Goal: Task Accomplishment & Management: Use online tool/utility

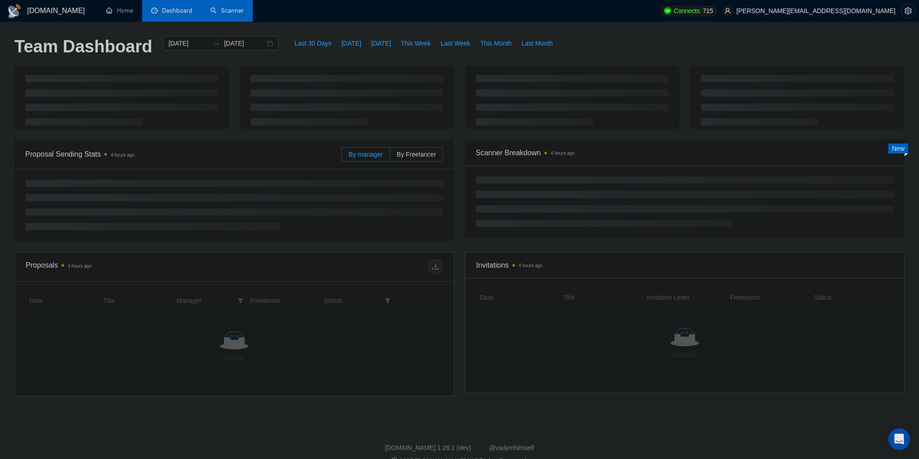
click at [233, 12] on link "Scanner" at bounding box center [226, 11] width 33 height 8
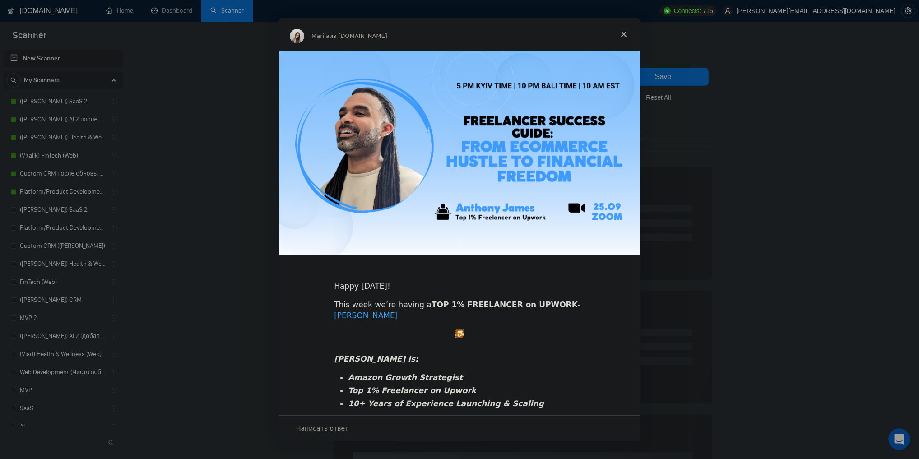
click at [625, 32] on span "Закрыть" at bounding box center [623, 34] width 32 height 32
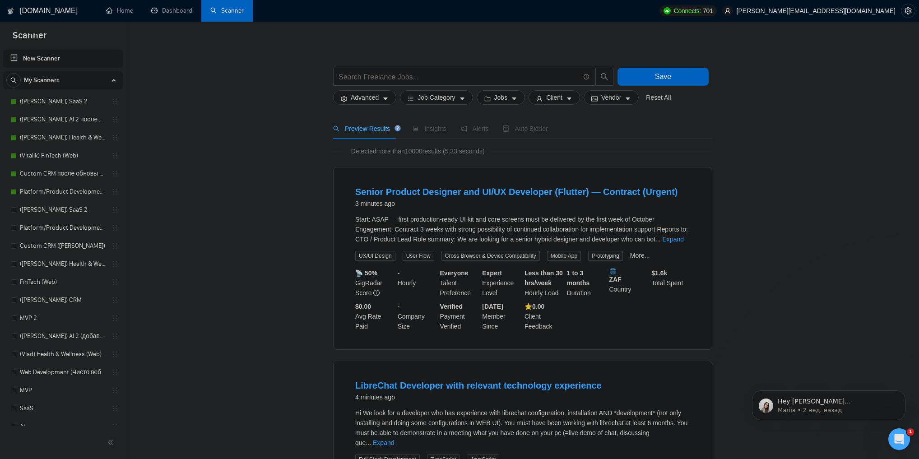
click at [34, 56] on link "New Scanner" at bounding box center [62, 59] width 105 height 18
click at [14, 57] on link "New Scanner" at bounding box center [62, 59] width 105 height 18
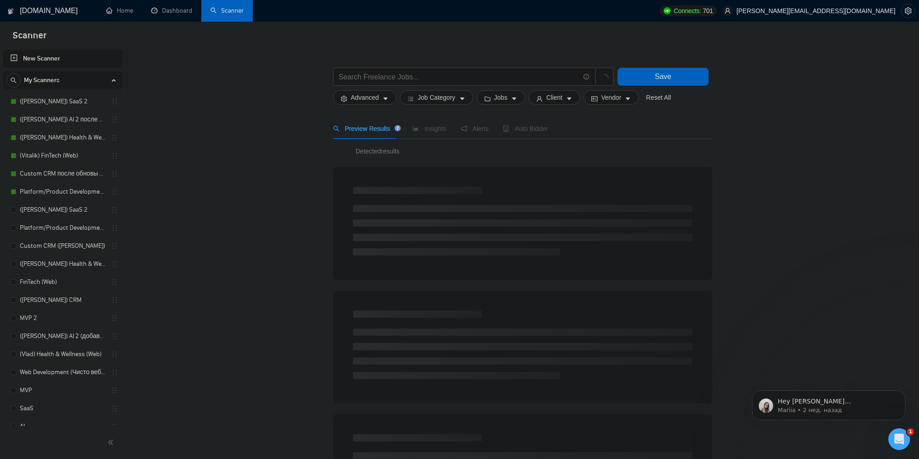
click at [13, 56] on link "New Scanner" at bounding box center [62, 59] width 105 height 18
click at [49, 62] on link "New Scanner" at bounding box center [62, 59] width 105 height 18
click at [371, 103] on button "Advanced" at bounding box center [364, 97] width 63 height 14
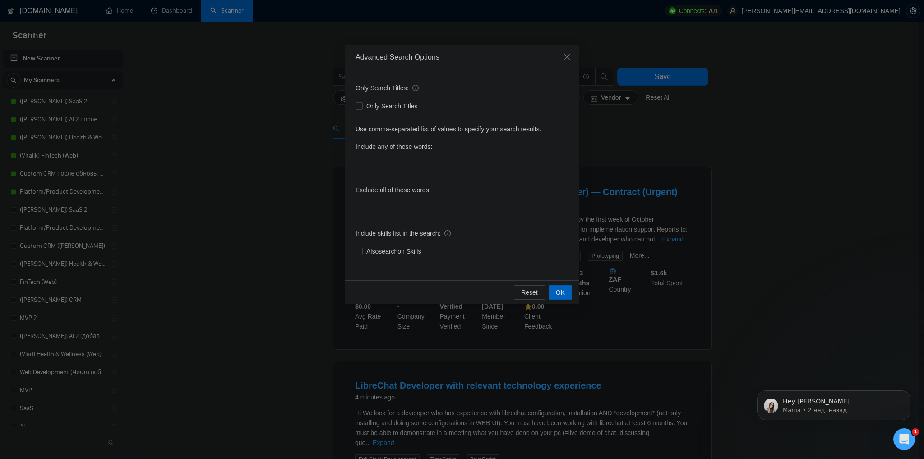
click at [283, 123] on div "Advanced Search Options Only Search Titles: Only Search Titles Use comma-separa…" at bounding box center [462, 229] width 924 height 459
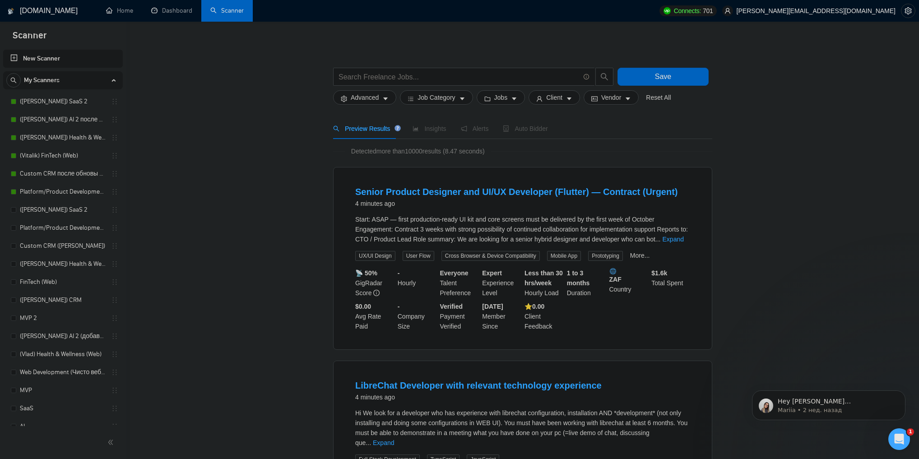
click at [372, 95] on span "Advanced" at bounding box center [365, 98] width 28 height 10
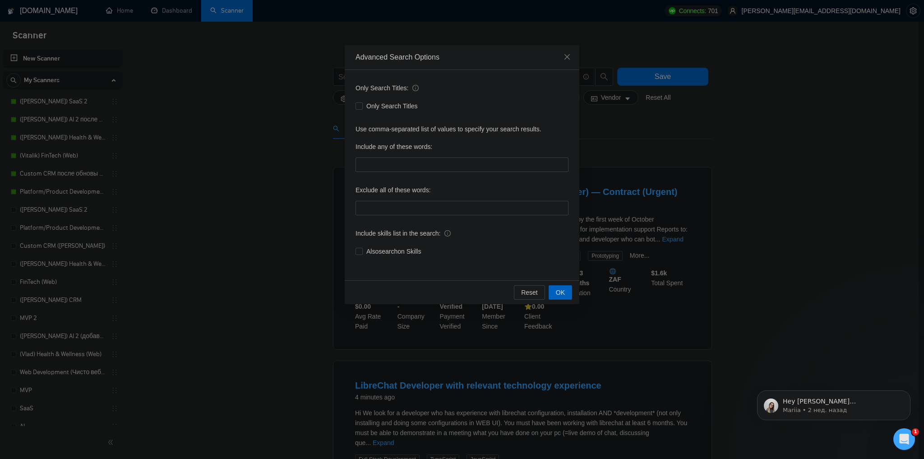
click at [328, 163] on div "Advanced Search Options Only Search Titles: Only Search Titles Use comma-separa…" at bounding box center [462, 229] width 924 height 459
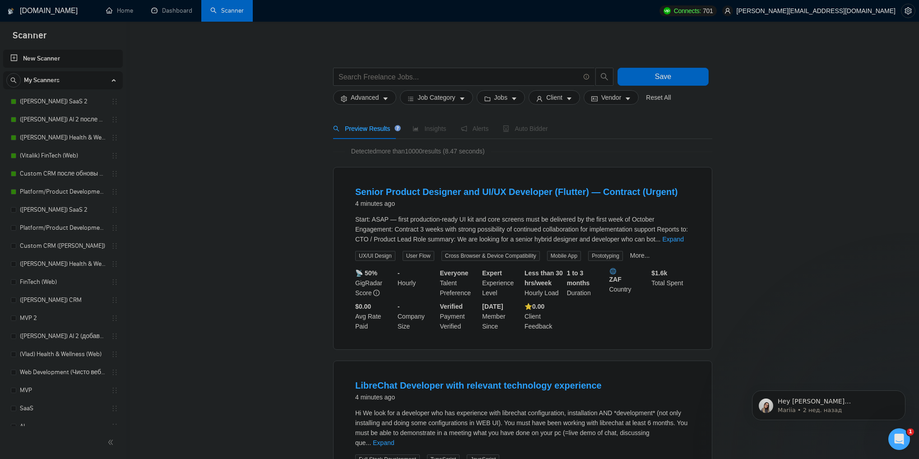
click at [14, 58] on link "New Scanner" at bounding box center [62, 59] width 105 height 18
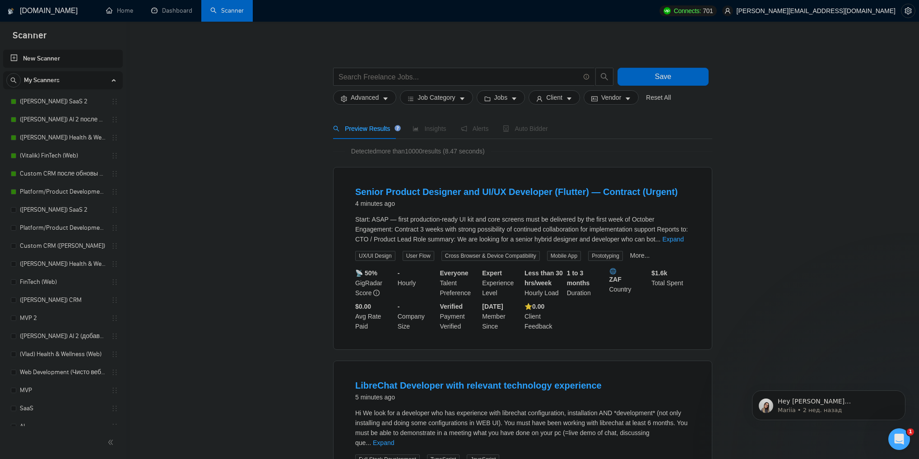
click at [32, 56] on link "New Scanner" at bounding box center [62, 59] width 105 height 18
click at [374, 96] on span "Advanced" at bounding box center [365, 98] width 28 height 10
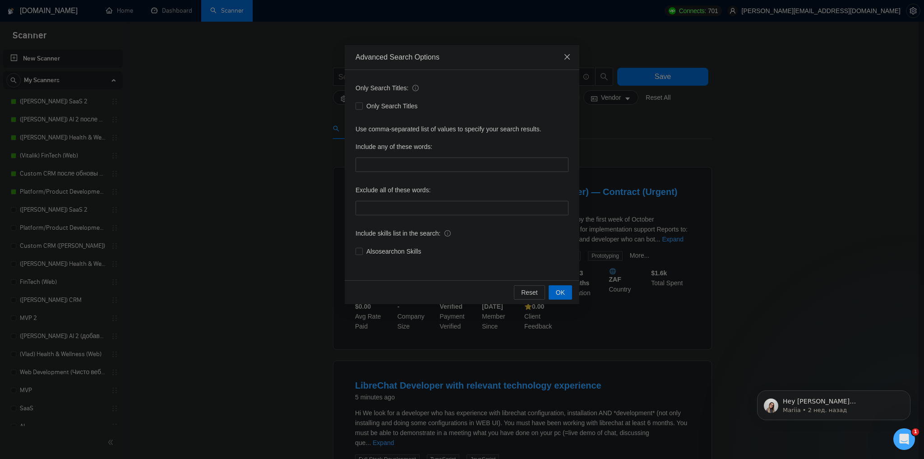
click at [571, 60] on span "Close" at bounding box center [567, 57] width 24 height 24
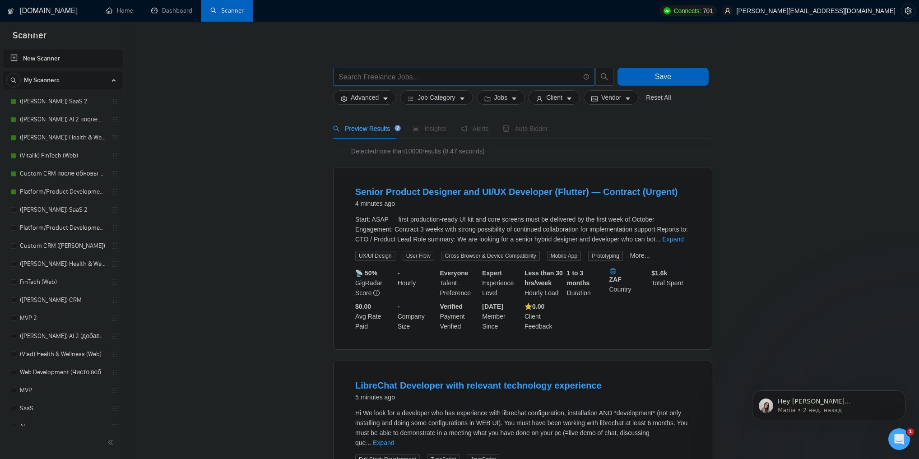
click at [437, 79] on input "text" at bounding box center [458, 76] width 241 height 11
paste input "(mobile | ios | android | "mobile-first" | "cross-platform" | "mobile interface…"
type input "(mobile | ios | android | "mobile-first" | "cross-platform" | "mobile interface…"
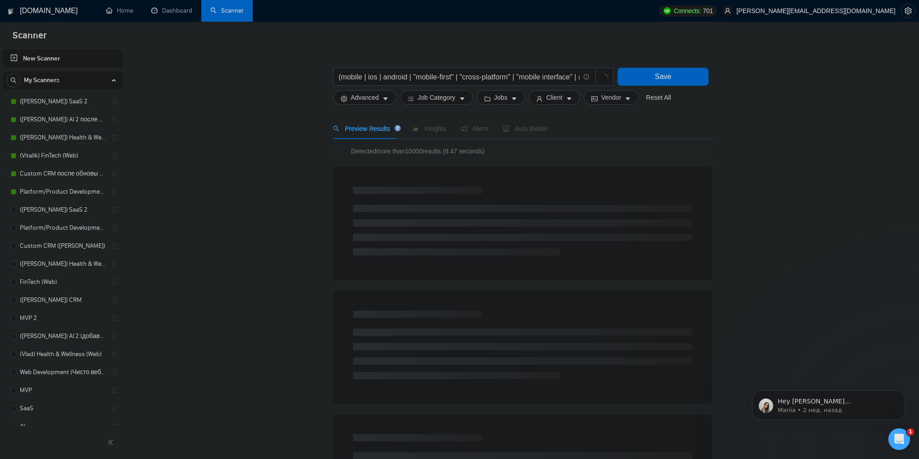
click at [15, 58] on link "New Scanner" at bounding box center [62, 59] width 105 height 18
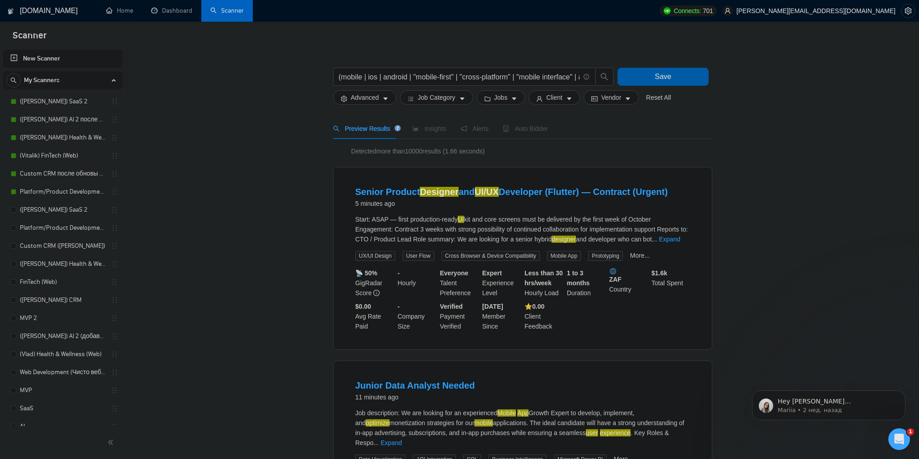
click at [630, 75] on button "Save" at bounding box center [662, 77] width 91 height 18
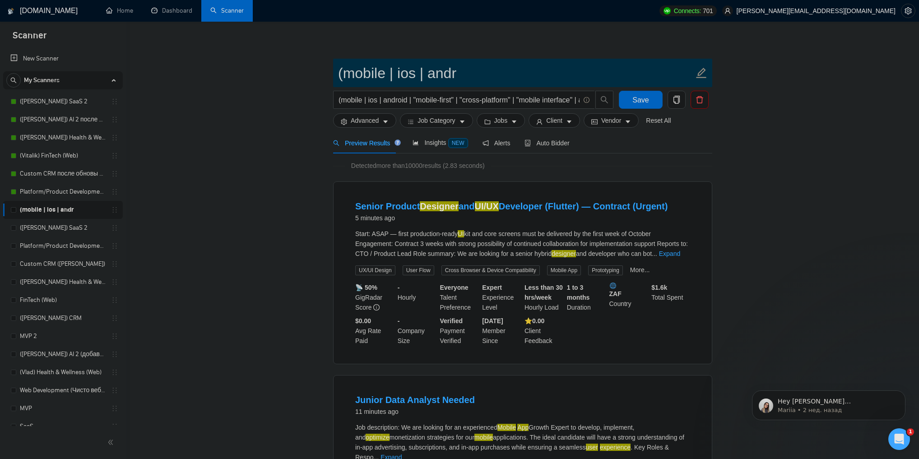
click at [432, 69] on input "(mobile | ios | andr" at bounding box center [516, 73] width 356 height 23
paste input "General Mobile App Design"
type input "General Mobile App Design"
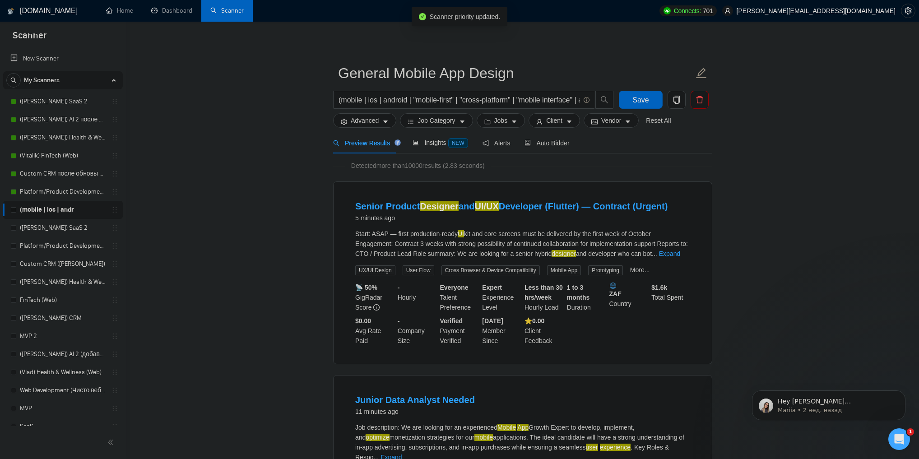
click at [371, 122] on span "Advanced" at bounding box center [365, 121] width 28 height 10
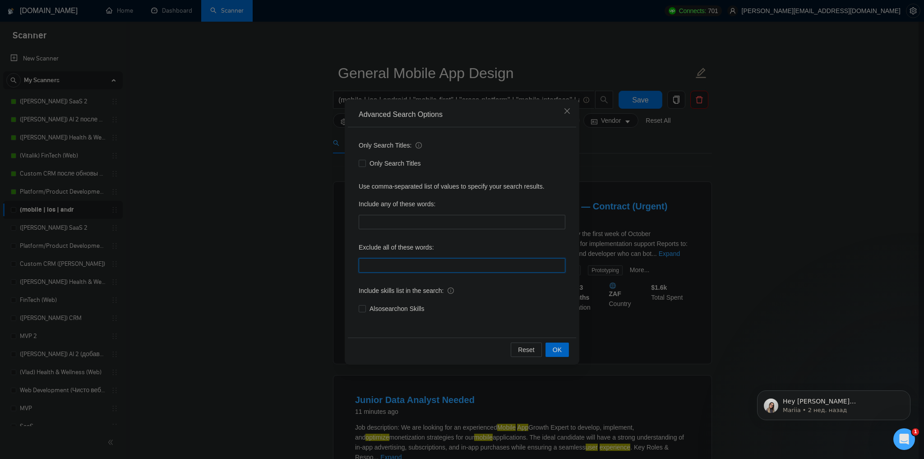
click at [394, 262] on input "text" at bounding box center [462, 265] width 207 height 14
paste input "Consultant, "no-code", nocode, "no code", Beta, Tester, "beta/[PERSON_NAME]", T…"
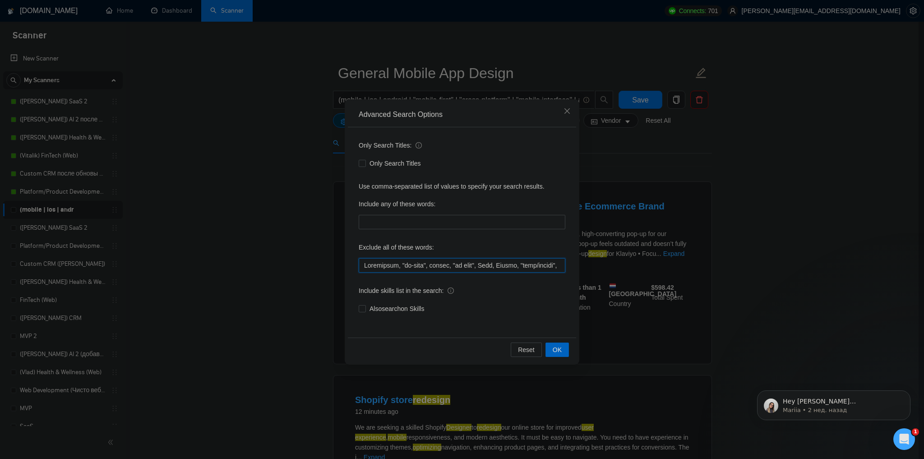
drag, startPoint x: 488, startPoint y: 265, endPoint x: 520, endPoint y: 252, distance: 34.6
click at [520, 252] on div "Exclude all of these words:" at bounding box center [462, 256] width 207 height 32
type input "Consultant, "no-code", nocode, "no code", Beta, Tester, "beta/[PERSON_NAME]", T…"
click at [502, 156] on div "Only Search Titles" at bounding box center [462, 163] width 207 height 14
click at [555, 347] on span "OK" at bounding box center [557, 350] width 9 height 10
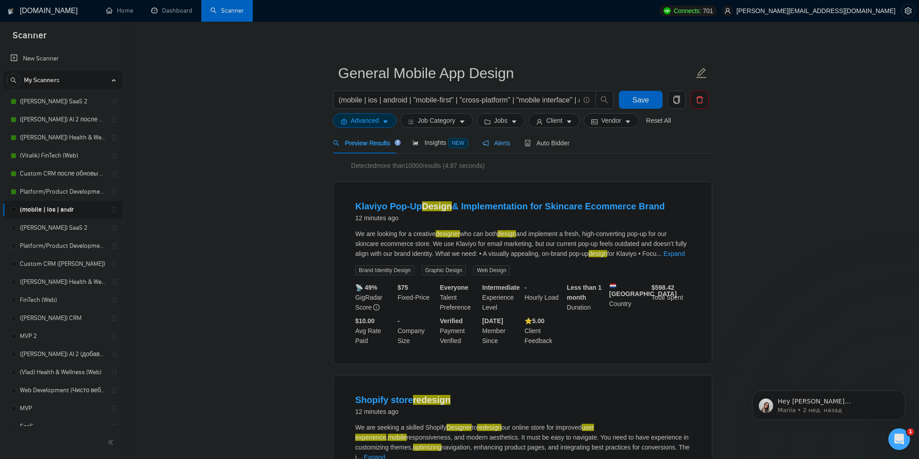
click at [505, 143] on span "Alerts" at bounding box center [496, 142] width 28 height 7
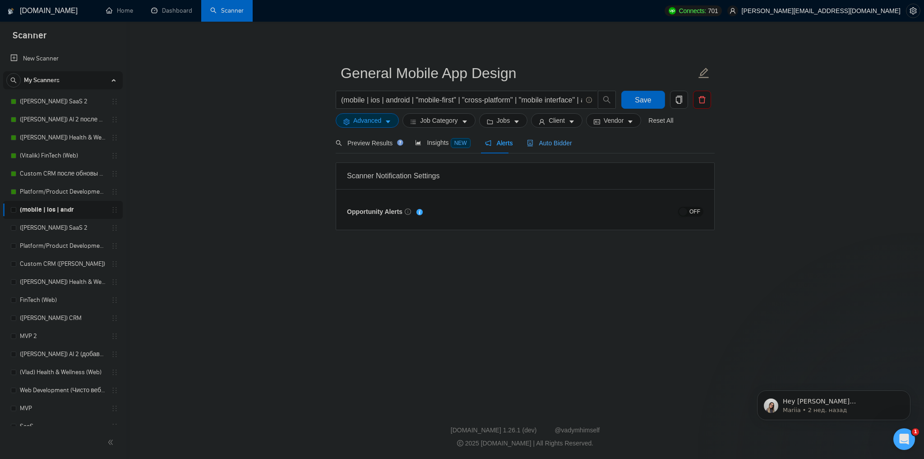
click at [528, 144] on icon "robot" at bounding box center [530, 143] width 5 height 6
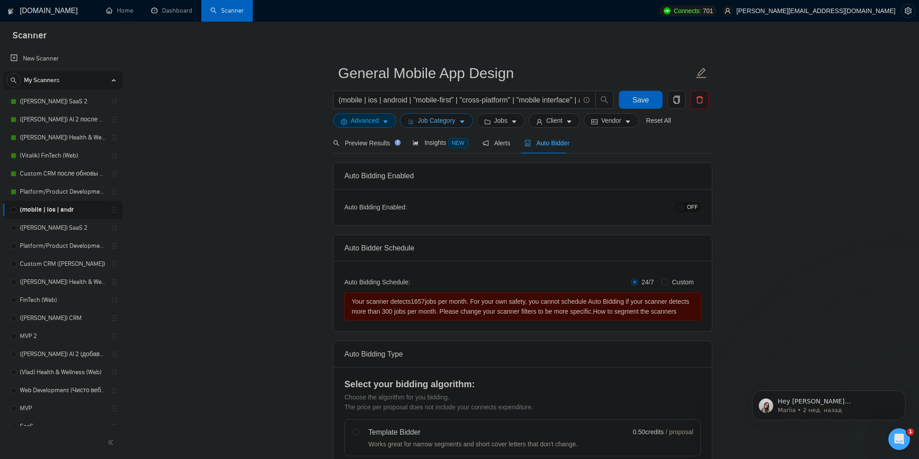
click at [460, 122] on icon "caret-down" at bounding box center [462, 122] width 5 height 3
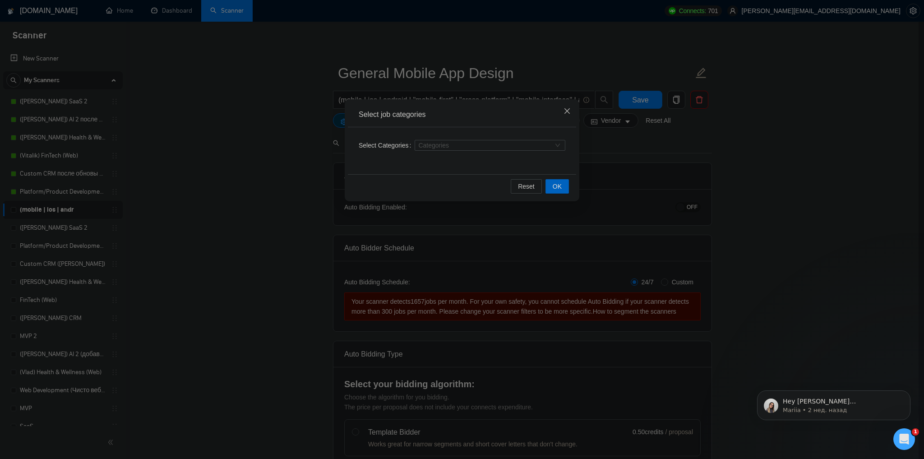
click at [566, 111] on icon "close" at bounding box center [567, 110] width 7 height 7
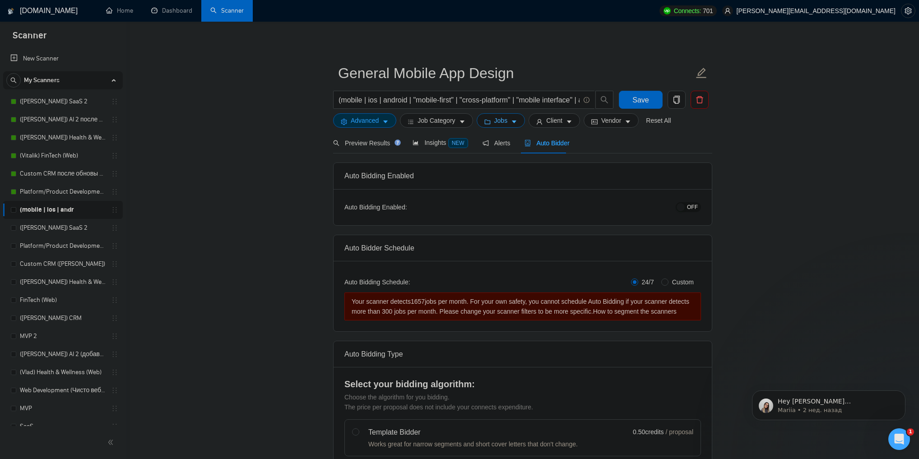
click at [502, 121] on span "Jobs" at bounding box center [501, 121] width 14 height 10
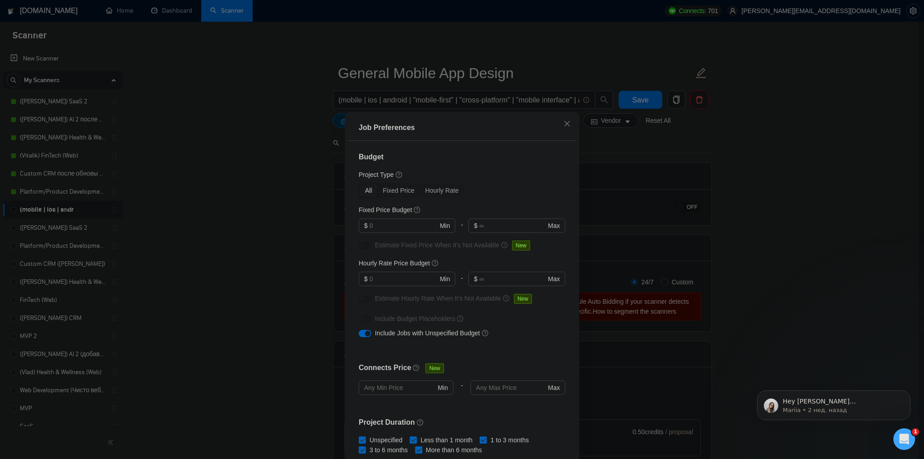
click at [373, 189] on div "All" at bounding box center [369, 190] width 18 height 13
click at [360, 184] on input "All" at bounding box center [360, 184] width 0 height 0
click at [395, 229] on input "text" at bounding box center [404, 226] width 68 height 10
type input "2000"
click at [502, 200] on div "Budget Project Type All Fixed Price Hourly Rate Fixed Price Budget 2000 $ 2000 …" at bounding box center [462, 301] width 228 height 321
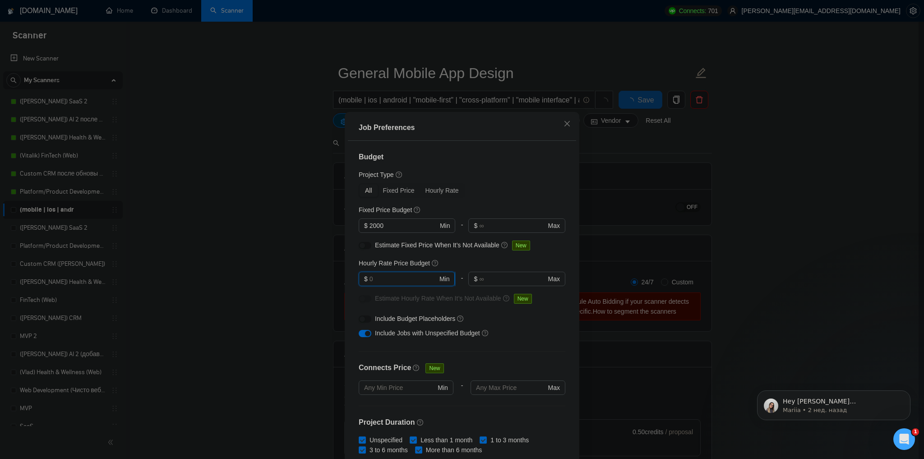
click at [400, 275] on input "text" at bounding box center [404, 279] width 68 height 10
type input "40"
click at [482, 180] on div "Budget Project Type All Fixed Price Hourly Rate Fixed Price Budget $ 2000 Min -…" at bounding box center [462, 301] width 228 height 321
click at [412, 280] on input "40" at bounding box center [404, 279] width 68 height 10
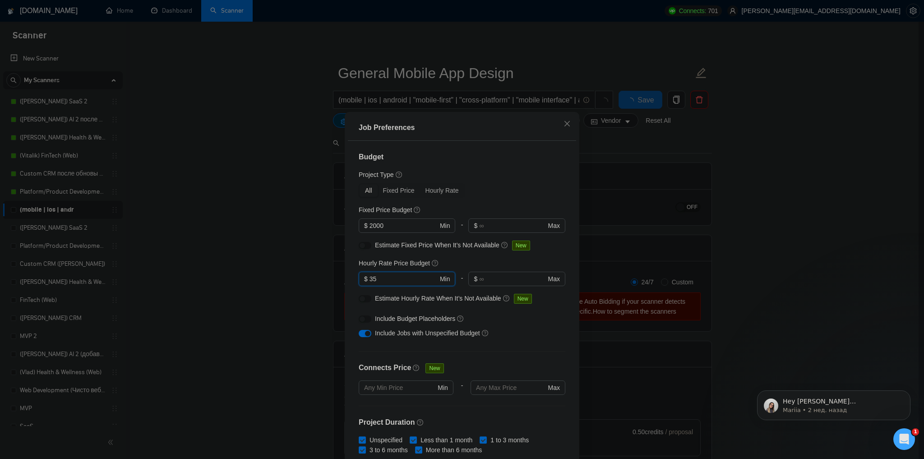
type input "35"
click at [501, 179] on div "Project Type" at bounding box center [462, 175] width 207 height 10
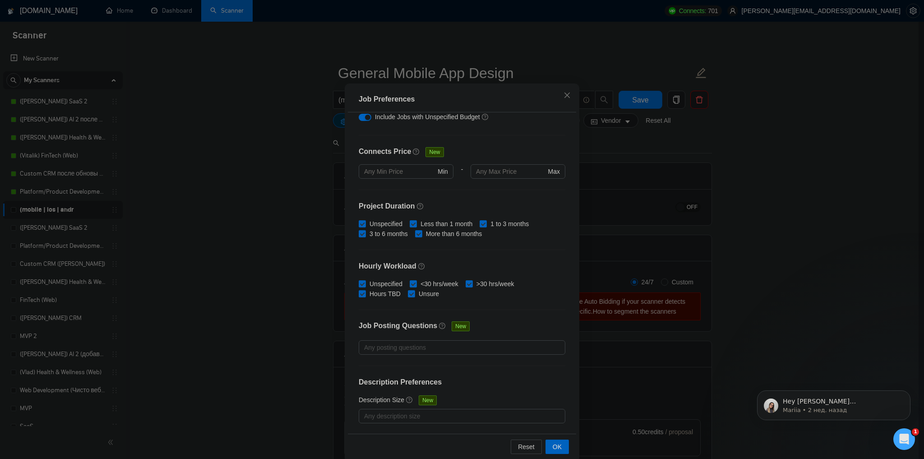
scroll to position [42, 0]
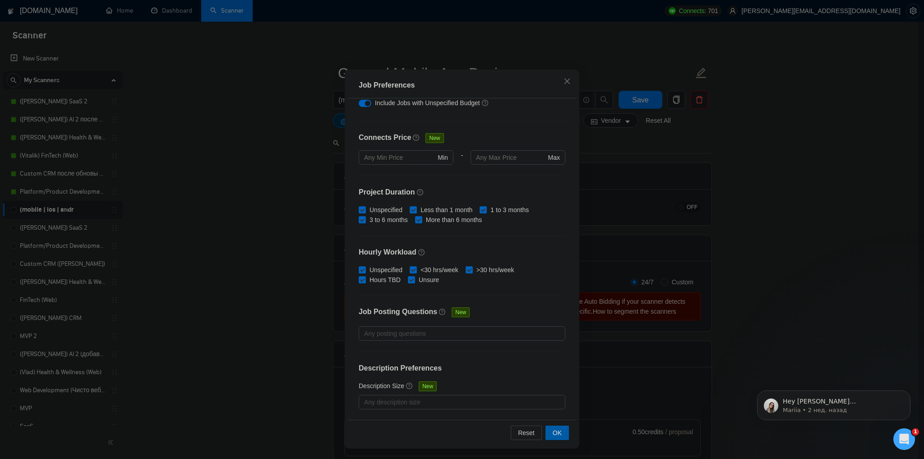
click at [554, 432] on span "OK" at bounding box center [557, 433] width 9 height 10
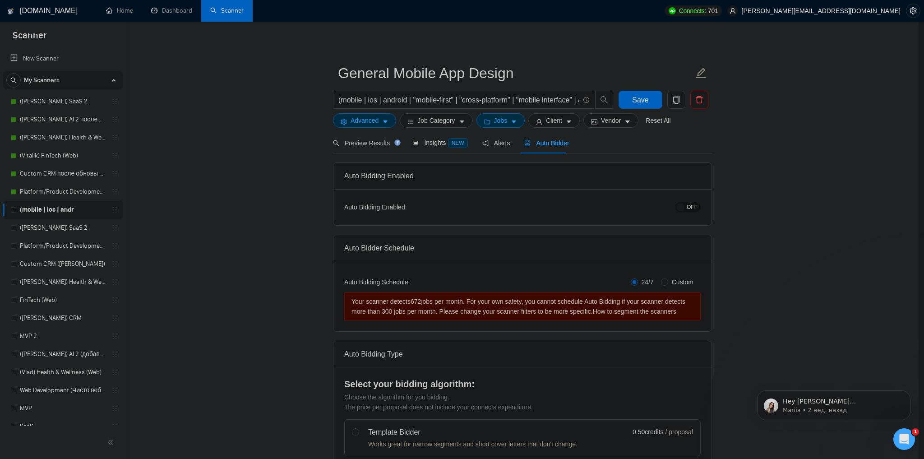
scroll to position [0, 0]
click at [546, 120] on span "Client" at bounding box center [554, 121] width 16 height 10
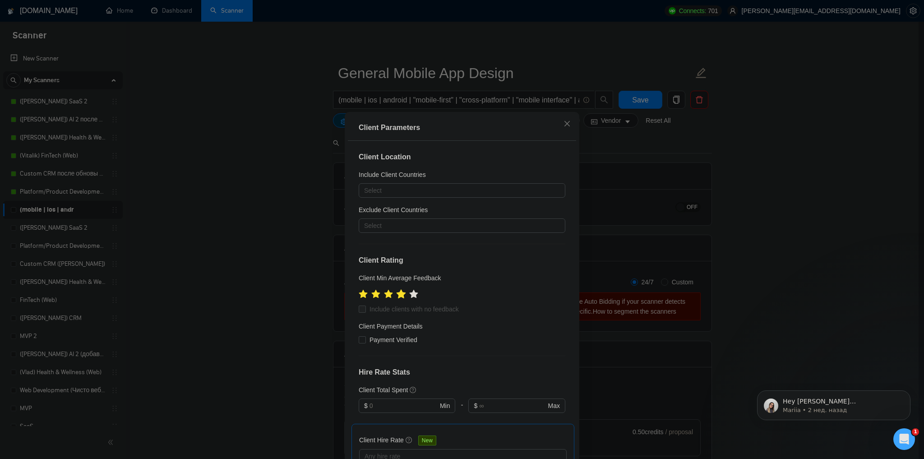
click at [401, 296] on icon "star" at bounding box center [401, 294] width 10 height 10
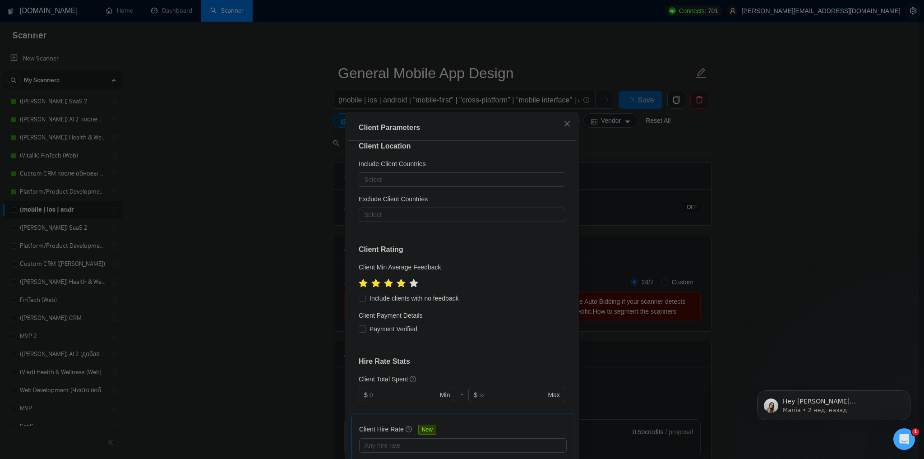
scroll to position [36, 0]
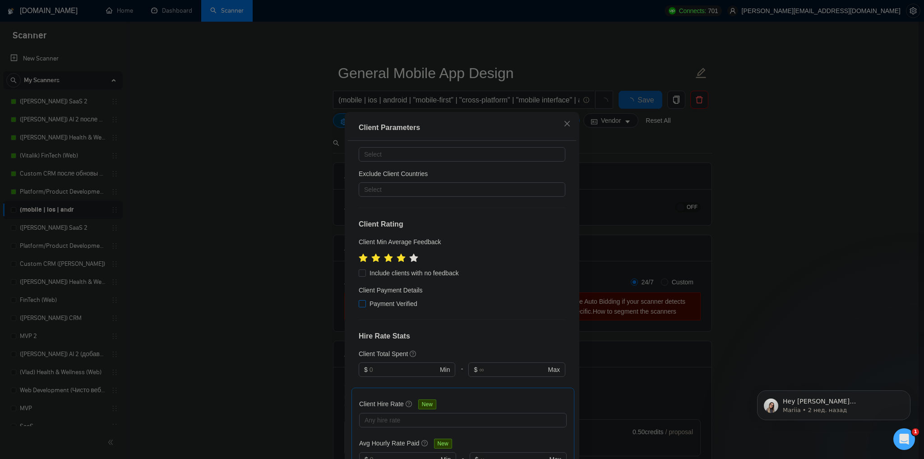
click at [362, 302] on input "Payment Verified" at bounding box center [362, 303] width 6 height 6
checkbox input "true"
click at [360, 278] on label "Include clients with no feedback" at bounding box center [411, 273] width 104 height 10
click at [360, 276] on input "Include clients with no feedback" at bounding box center [362, 272] width 6 height 6
checkbox input "true"
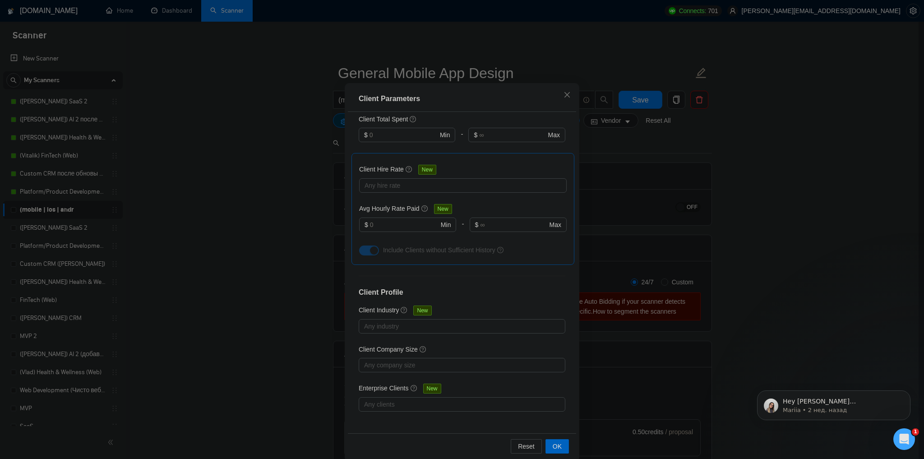
scroll to position [42, 0]
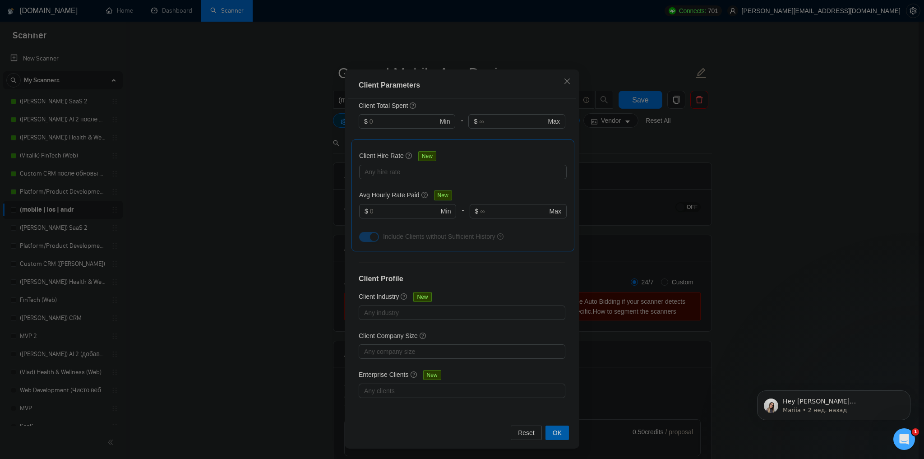
click at [553, 432] on span "OK" at bounding box center [557, 433] width 9 height 10
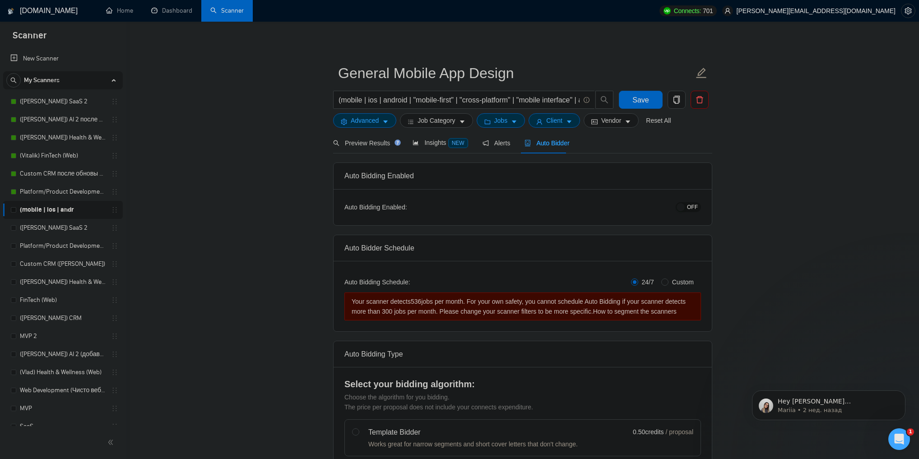
click at [540, 143] on span "Auto Bidder" at bounding box center [546, 142] width 45 height 7
click at [546, 125] on span "Client" at bounding box center [554, 121] width 16 height 10
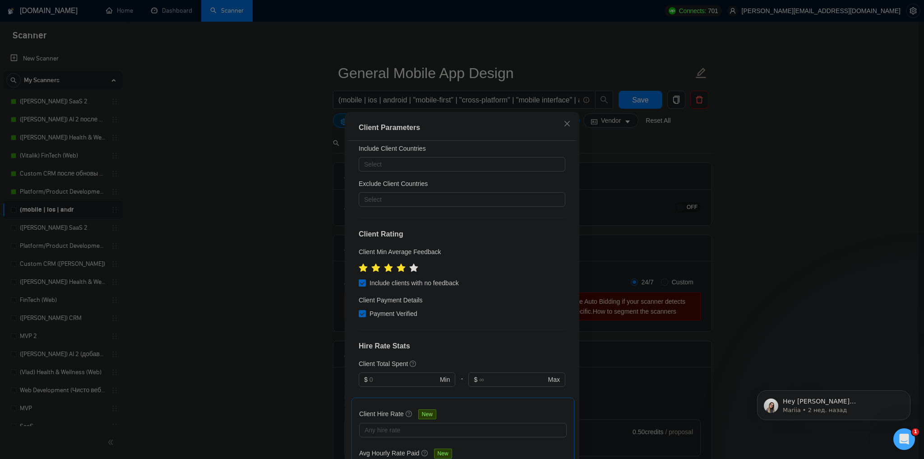
scroll to position [25, 0]
click at [381, 286] on span "Include clients with no feedback" at bounding box center [414, 284] width 97 height 10
click at [365, 286] on input "Include clients with no feedback" at bounding box center [362, 283] width 6 height 6
checkbox input "false"
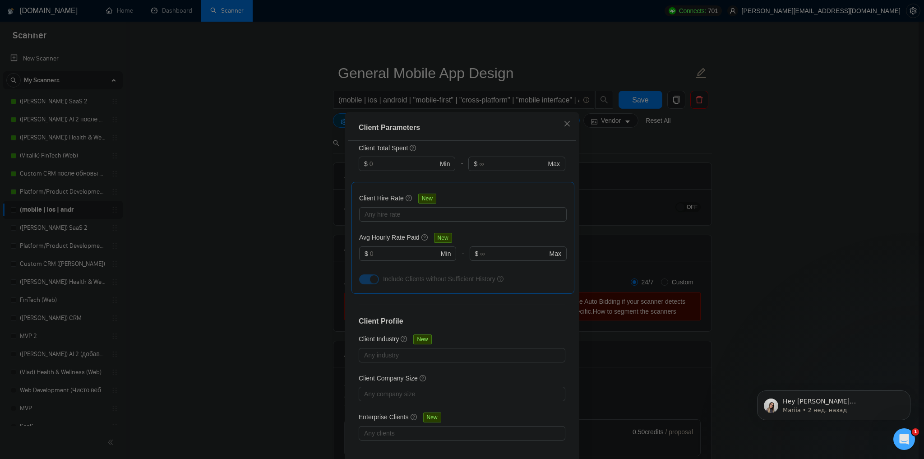
scroll to position [42, 0]
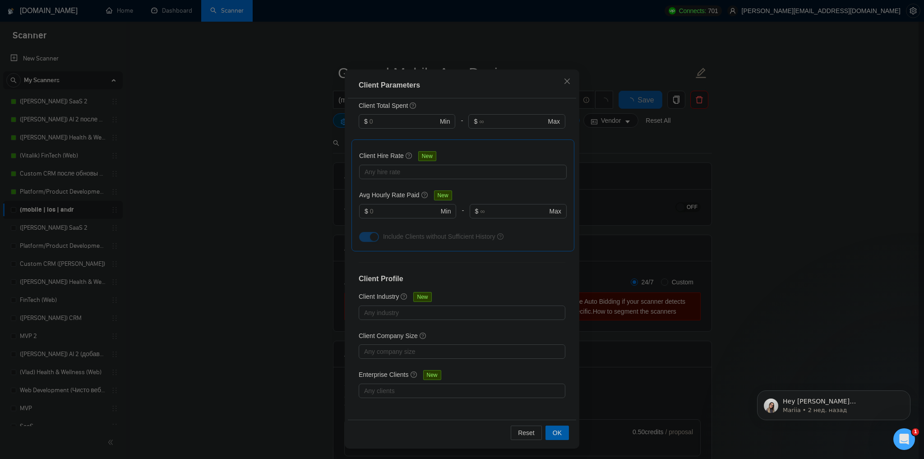
click at [556, 435] on span "OK" at bounding box center [557, 433] width 9 height 10
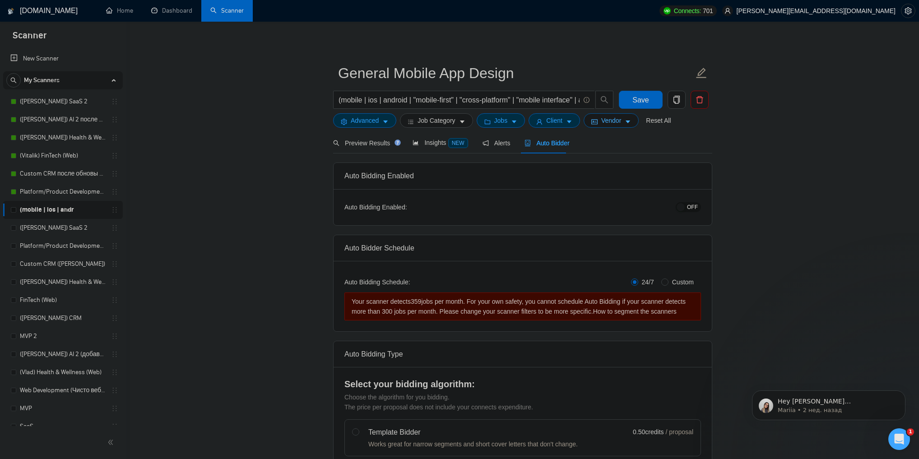
click at [591, 121] on icon "idcard" at bounding box center [594, 122] width 6 height 6
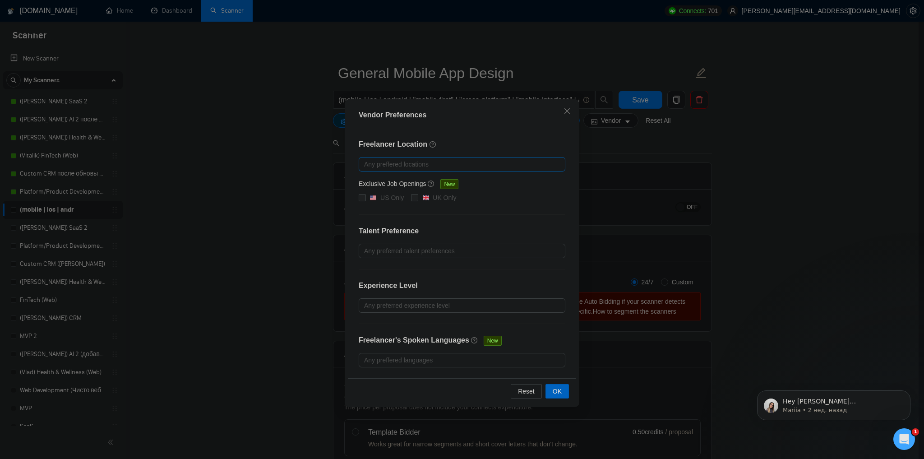
click at [421, 164] on div at bounding box center [457, 164] width 193 height 11
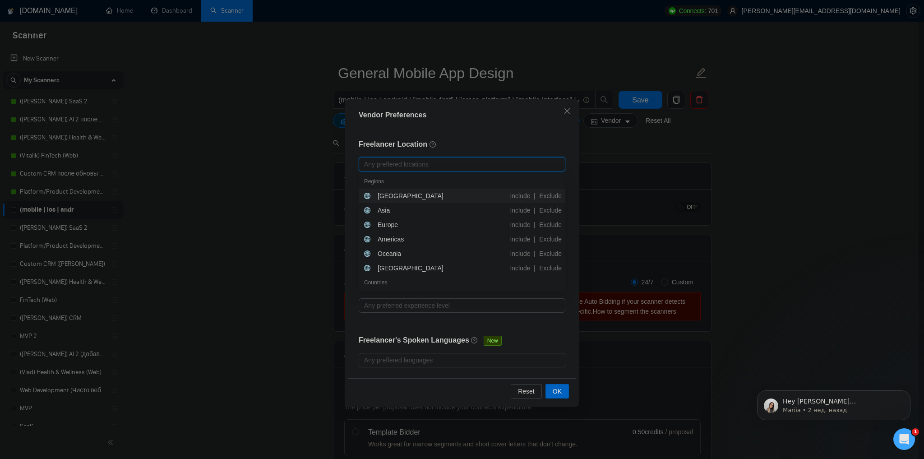
click at [424, 161] on div at bounding box center [457, 164] width 193 height 11
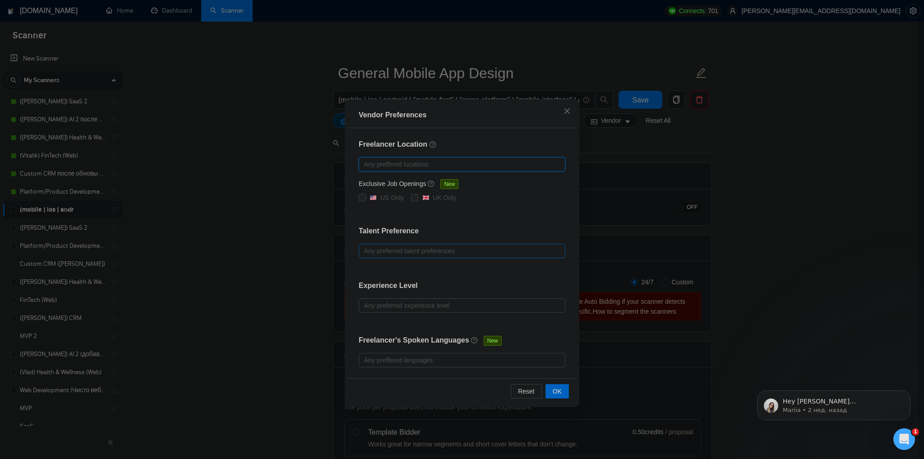
click at [413, 251] on div at bounding box center [457, 251] width 193 height 11
click at [399, 268] on span "Unspecified" at bounding box center [391, 267] width 33 height 7
click at [371, 268] on input "Unspecified" at bounding box center [367, 267] width 6 height 6
checkbox input "true"
click at [394, 298] on span "Only Agencies" at bounding box center [395, 296] width 41 height 7
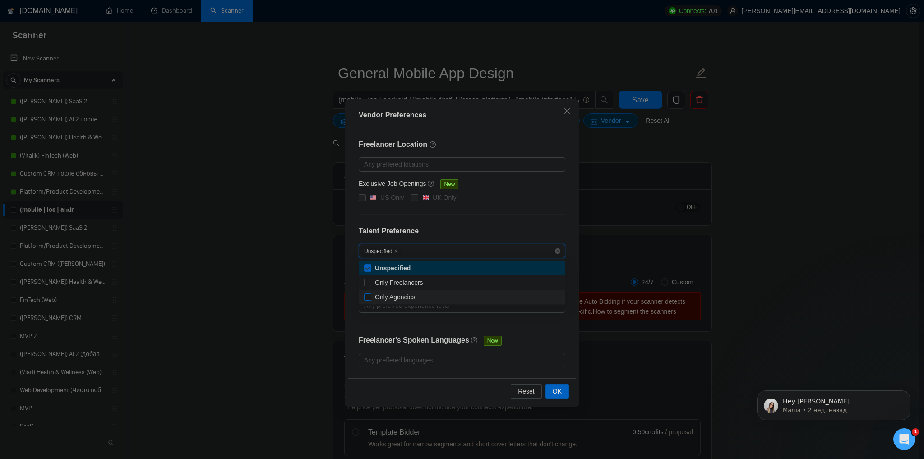
click at [371, 298] on input "Only Agencies" at bounding box center [367, 296] width 6 height 6
checkbox input "true"
click at [487, 222] on div "Freelancer Location Any preffered locations Exclusive Job Openings New US Only …" at bounding box center [462, 253] width 228 height 250
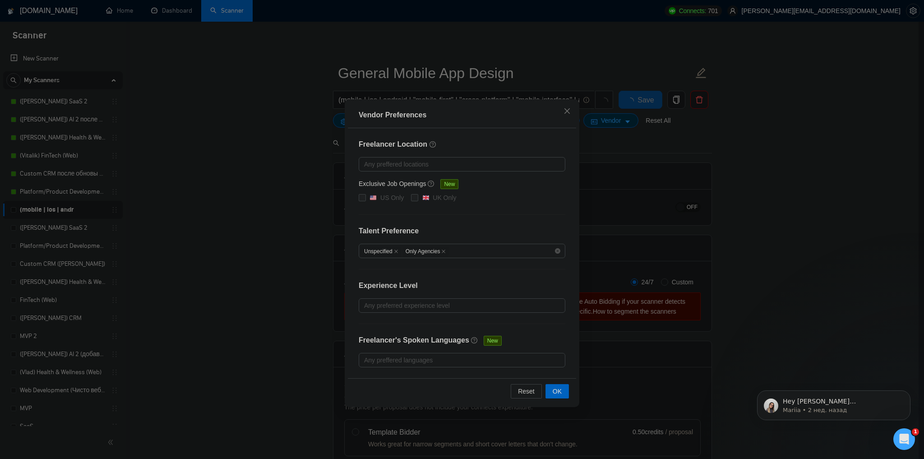
click at [528, 340] on div "Freelancer Location Any preffered locations Exclusive Job Openings New US Only …" at bounding box center [462, 253] width 228 height 250
click at [551, 389] on button "OK" at bounding box center [557, 391] width 23 height 14
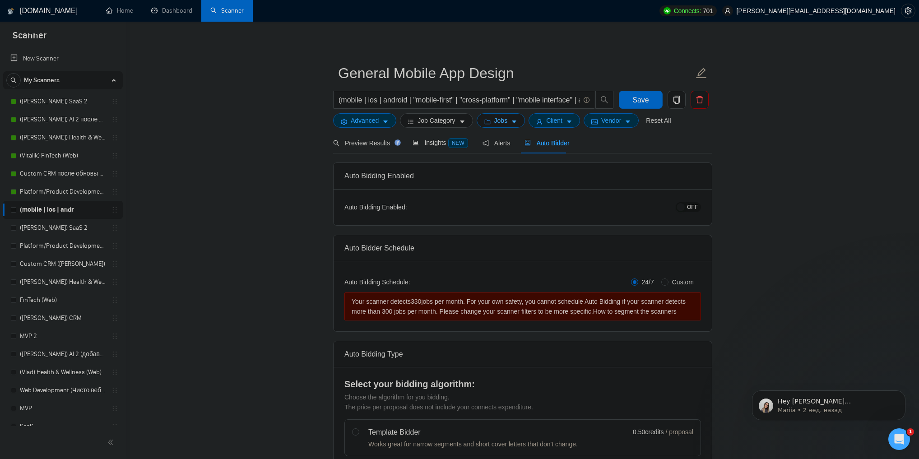
click at [513, 125] on icon "caret-down" at bounding box center [514, 122] width 6 height 6
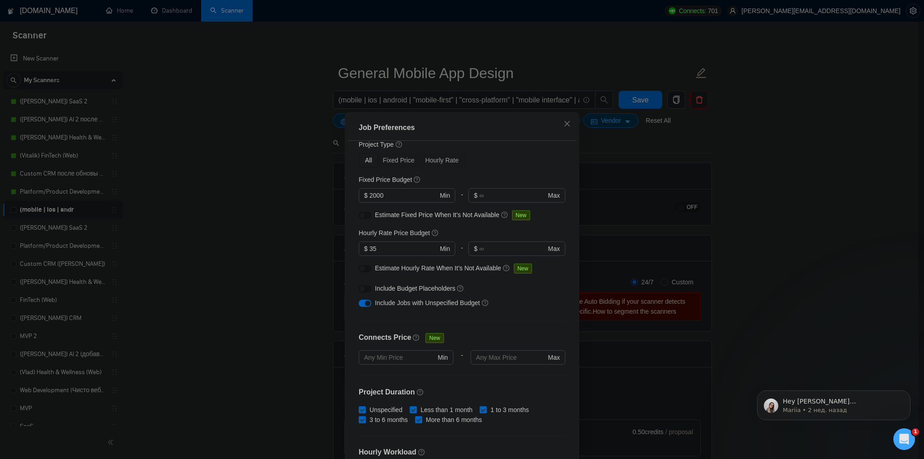
scroll to position [36, 0]
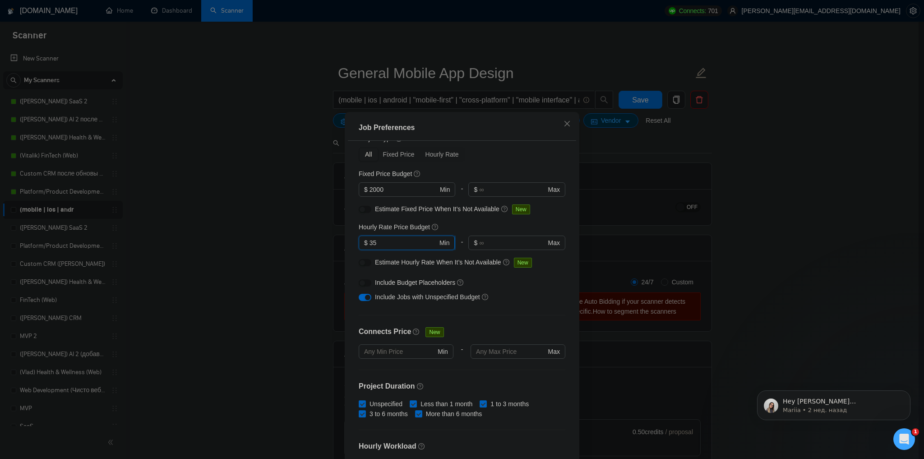
drag, startPoint x: 379, startPoint y: 244, endPoint x: 360, endPoint y: 245, distance: 19.4
click at [360, 245] on span "$ 35 Min" at bounding box center [407, 243] width 96 height 14
type input "40"
click at [505, 147] on div "All Fixed Price Hourly Rate" at bounding box center [462, 154] width 207 height 14
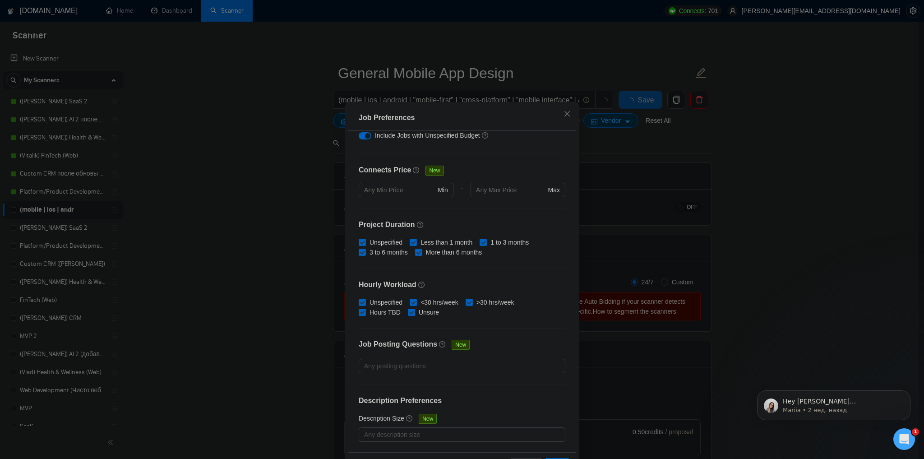
scroll to position [42, 0]
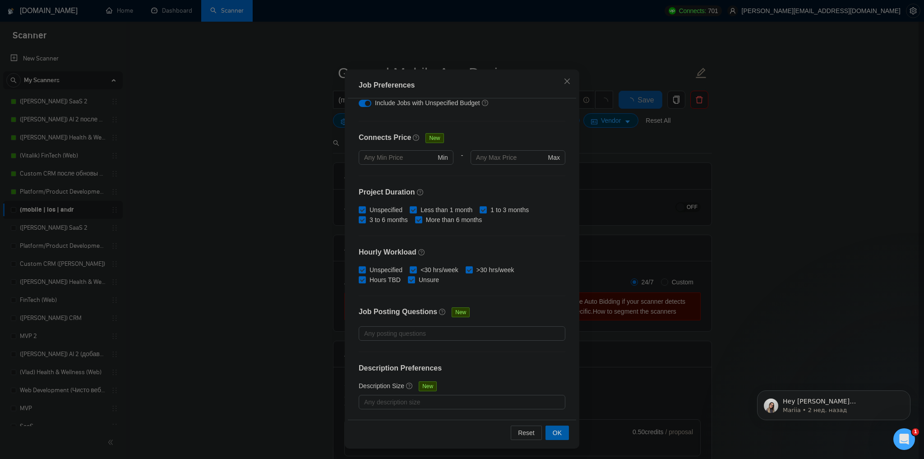
click at [559, 426] on button "OK" at bounding box center [557, 433] width 23 height 14
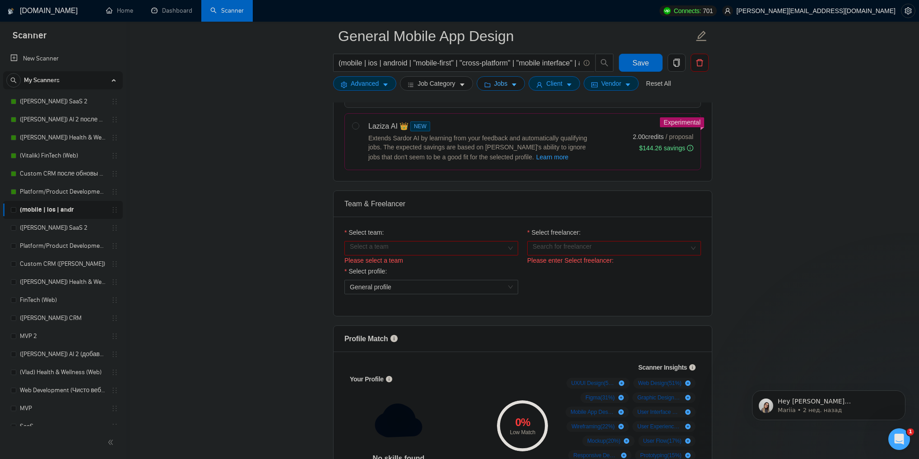
scroll to position [397, 0]
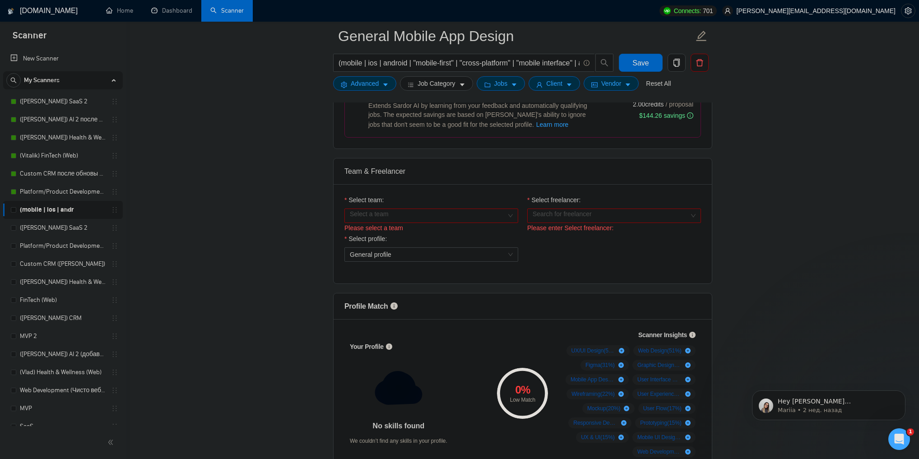
click at [392, 224] on div "Please select a team" at bounding box center [431, 228] width 174 height 10
click at [392, 217] on input "Select team:" at bounding box center [428, 216] width 157 height 14
click at [388, 233] on div "ValsyDev 🤖 AI Platforms Development" at bounding box center [430, 232] width 163 height 10
click at [559, 210] on input "Select freelancer:" at bounding box center [611, 216] width 157 height 14
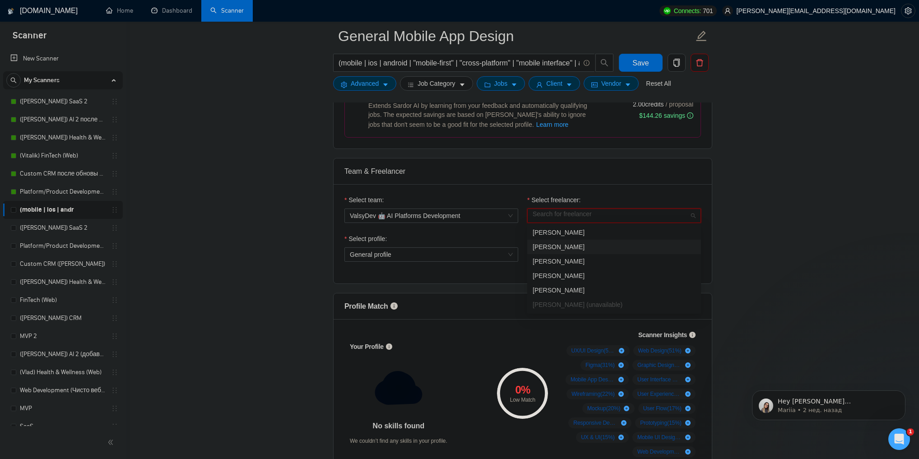
click at [511, 243] on div "Select profile:" at bounding box center [431, 241] width 174 height 14
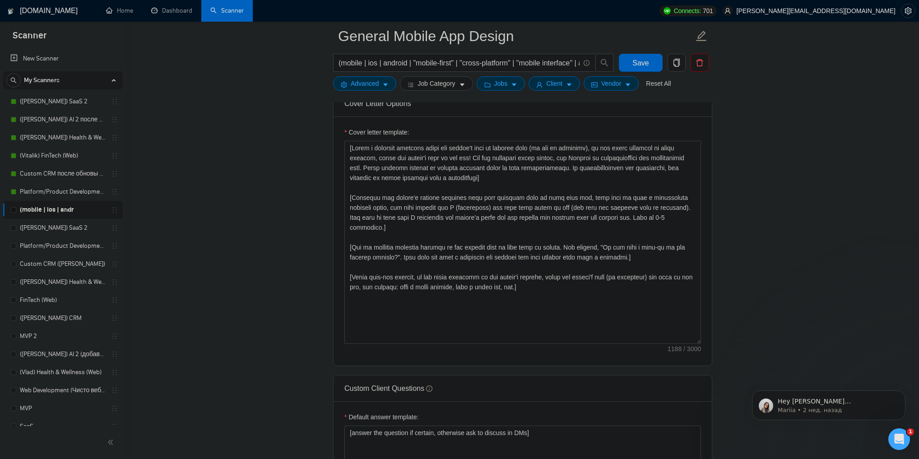
scroll to position [939, 0]
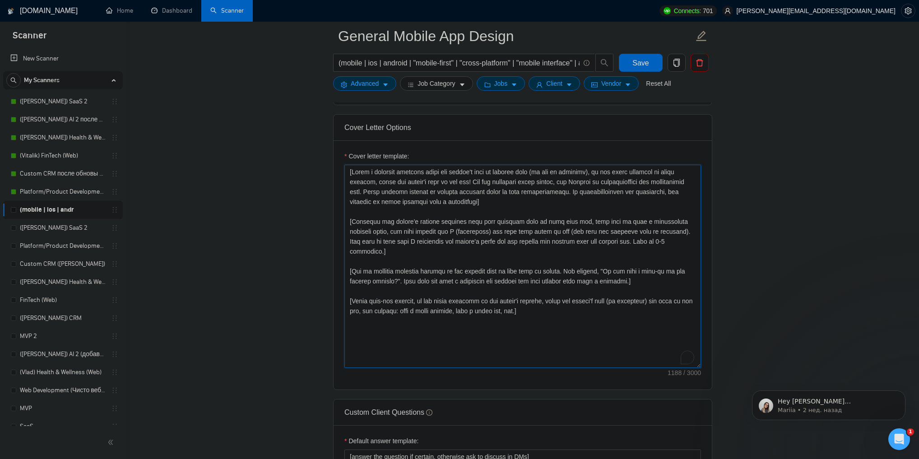
drag, startPoint x: 557, startPoint y: 304, endPoint x: 340, endPoint y: 159, distance: 261.2
click at [340, 159] on div "Cover letter template:" at bounding box center [523, 264] width 378 height 249
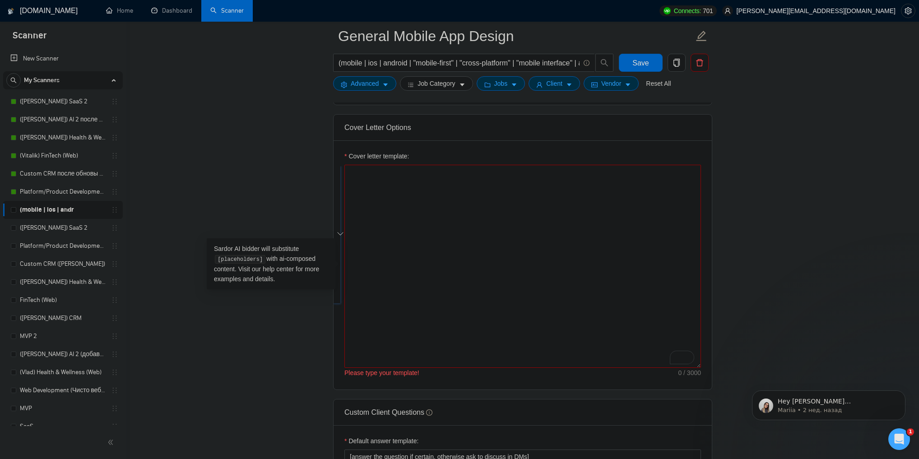
click at [784, 276] on main "General Mobile App Design (mobile | ios | android | "mobile-first" | "cross-pla…" at bounding box center [523, 297] width 764 height 2401
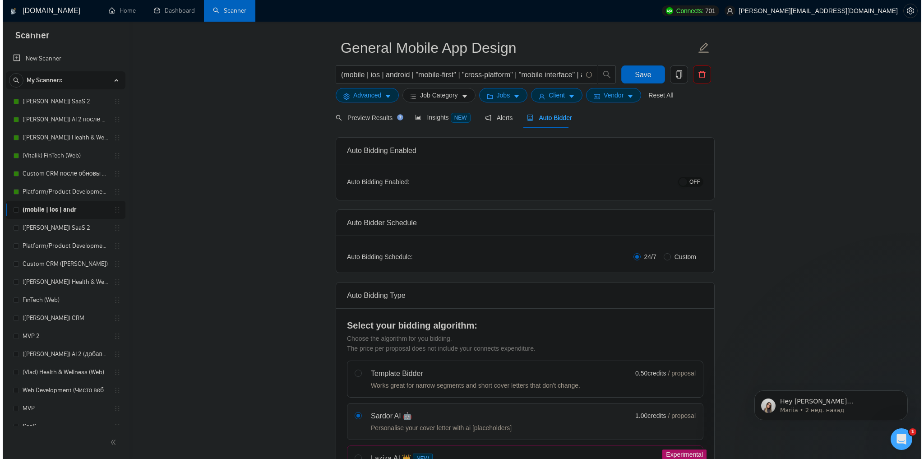
scroll to position [0, 0]
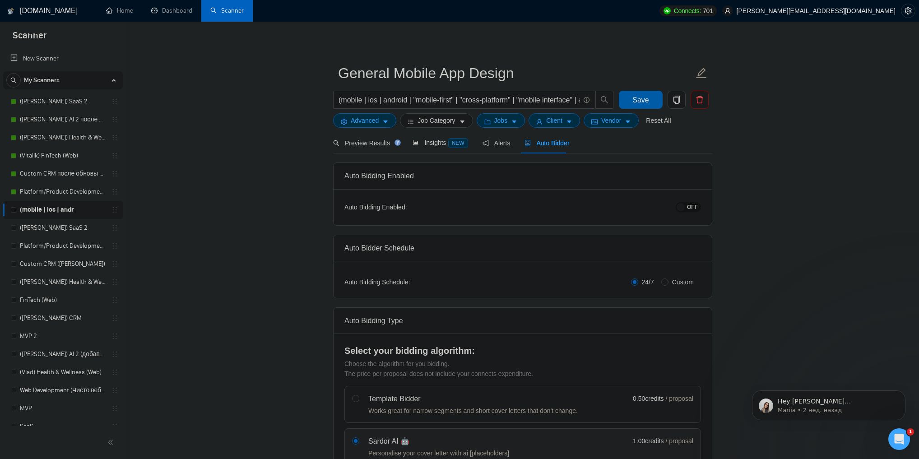
click at [638, 97] on span "Save" at bounding box center [640, 99] width 16 height 11
click at [55, 117] on link "([PERSON_NAME]) AI 2 после обновы профиля" at bounding box center [63, 120] width 86 height 18
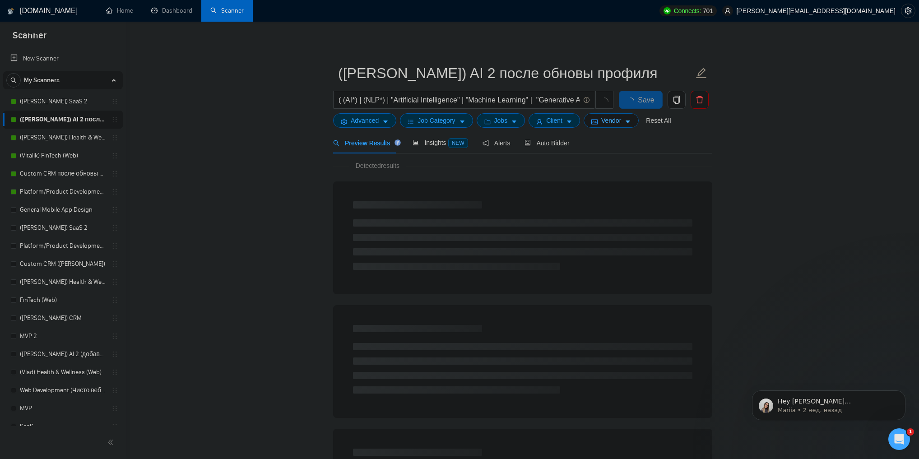
click at [617, 123] on button "Vendor" at bounding box center [611, 120] width 55 height 14
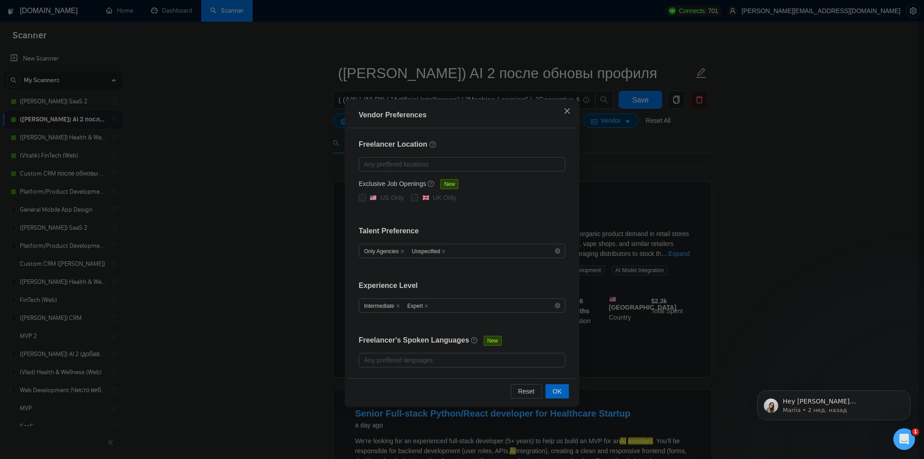
click at [564, 110] on icon "close" at bounding box center [567, 110] width 7 height 7
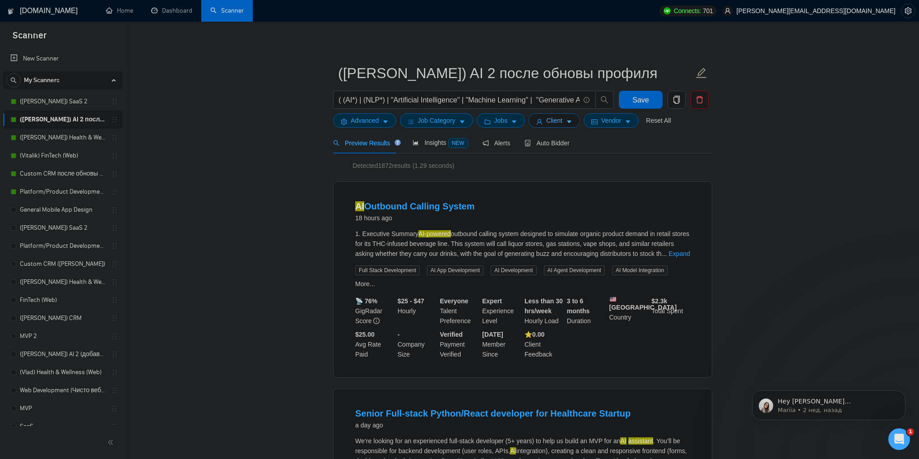
click at [546, 125] on span "Client" at bounding box center [554, 121] width 16 height 10
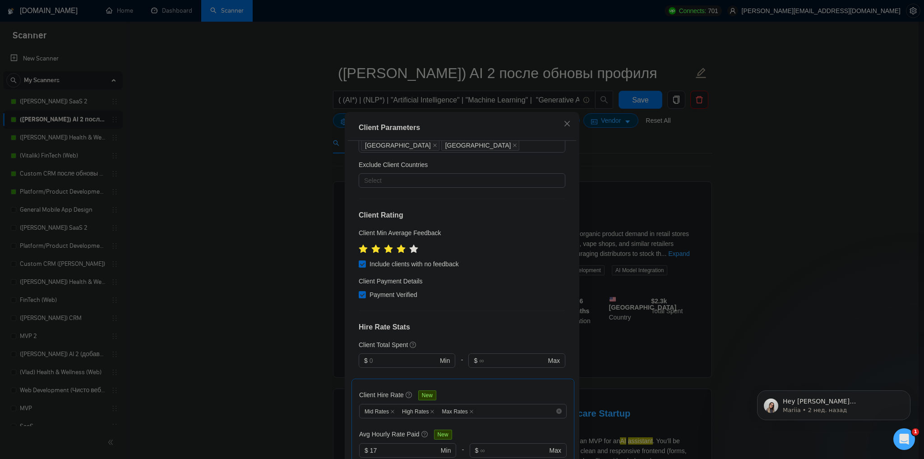
scroll to position [393, 0]
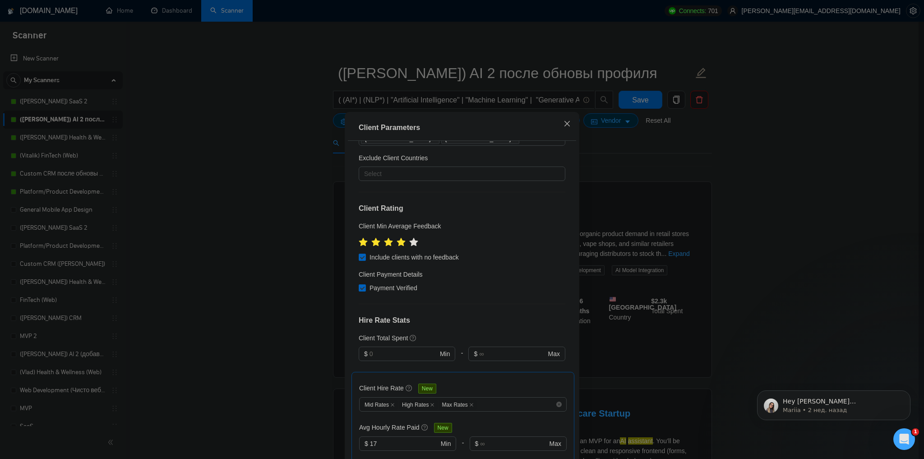
click at [560, 125] on span "Close" at bounding box center [567, 124] width 24 height 24
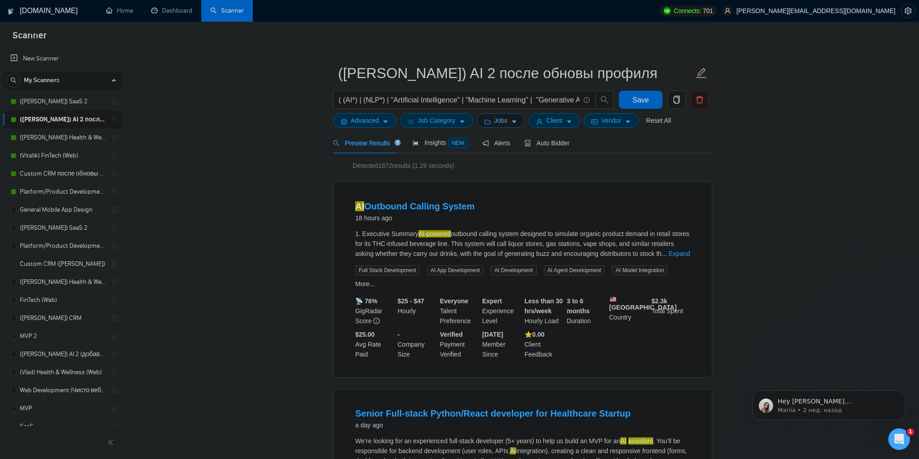
click at [500, 123] on span "Jobs" at bounding box center [501, 121] width 14 height 10
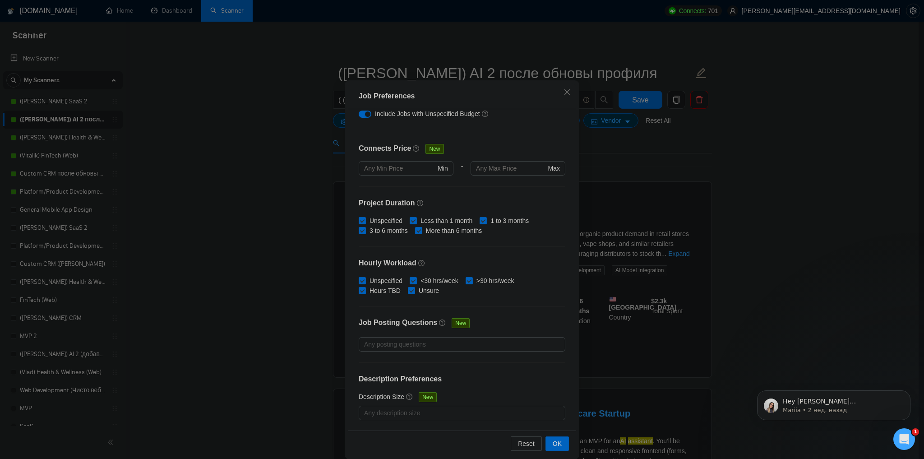
scroll to position [0, 0]
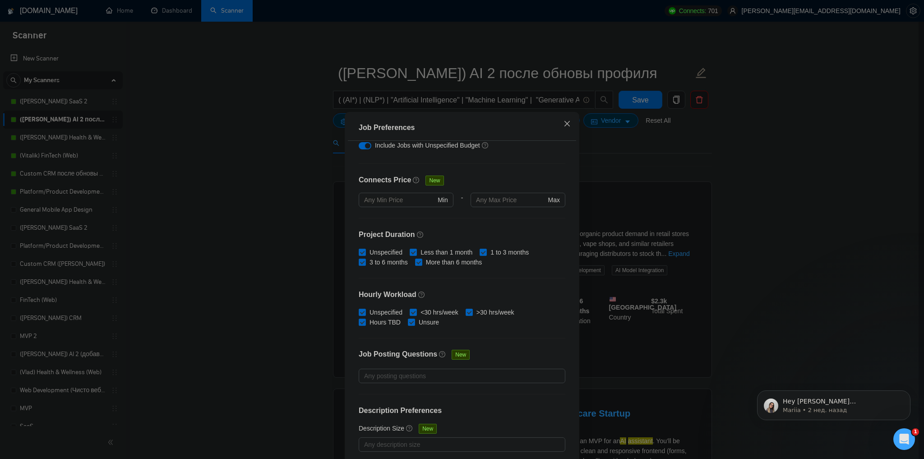
click at [565, 125] on icon "close" at bounding box center [567, 123] width 5 height 5
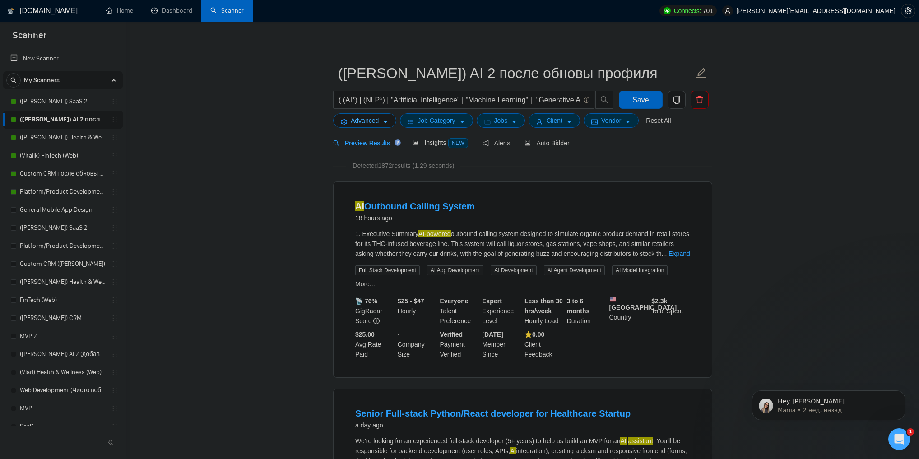
click at [362, 123] on span "Advanced" at bounding box center [365, 121] width 28 height 10
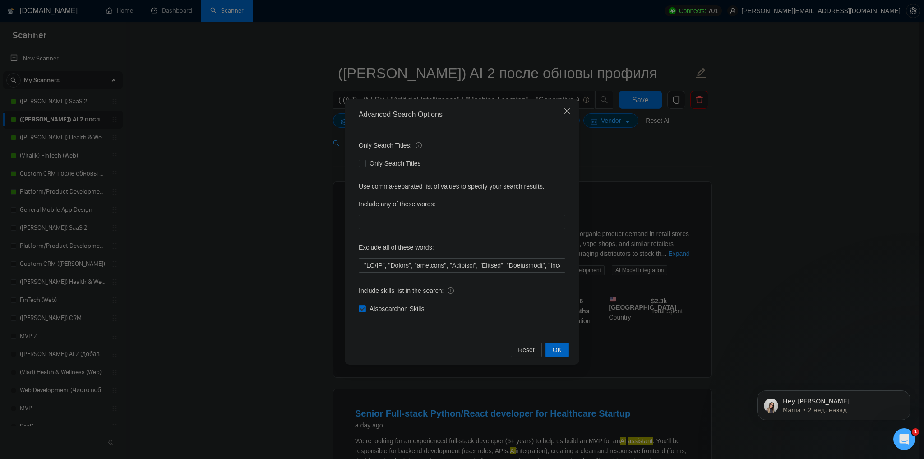
click at [567, 113] on icon "close" at bounding box center [567, 110] width 7 height 7
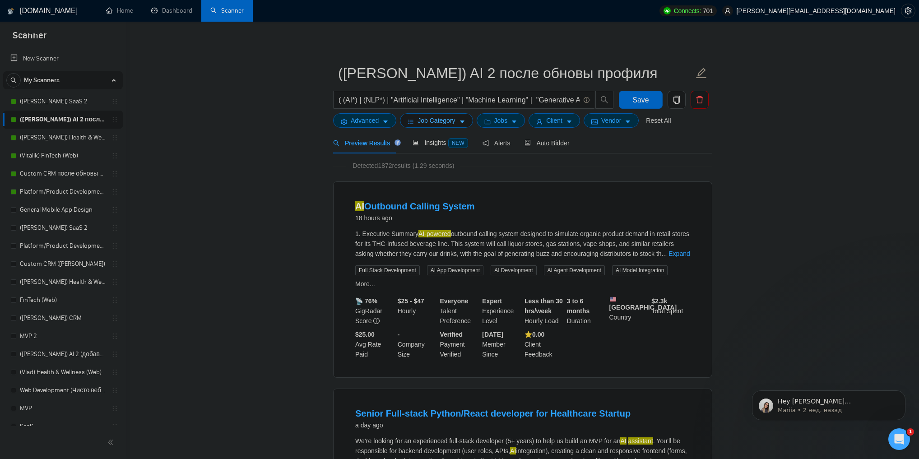
click at [425, 125] on span "Job Category" at bounding box center [435, 121] width 37 height 10
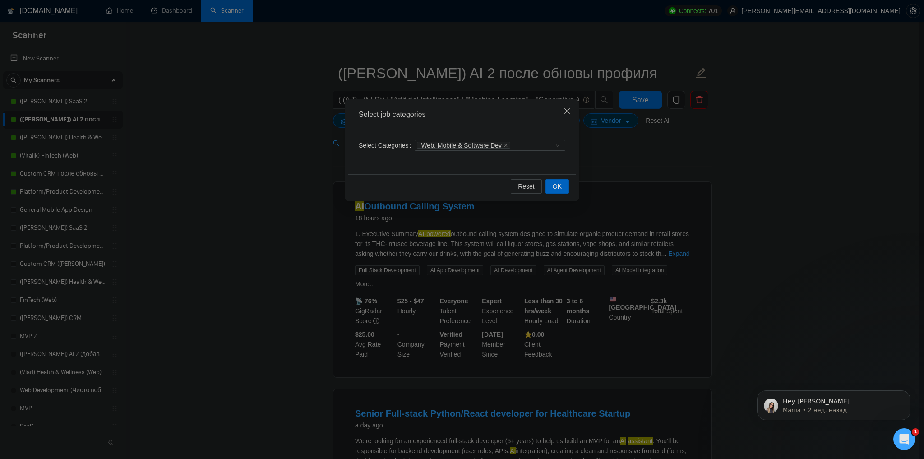
click at [569, 114] on icon "close" at bounding box center [567, 110] width 5 height 5
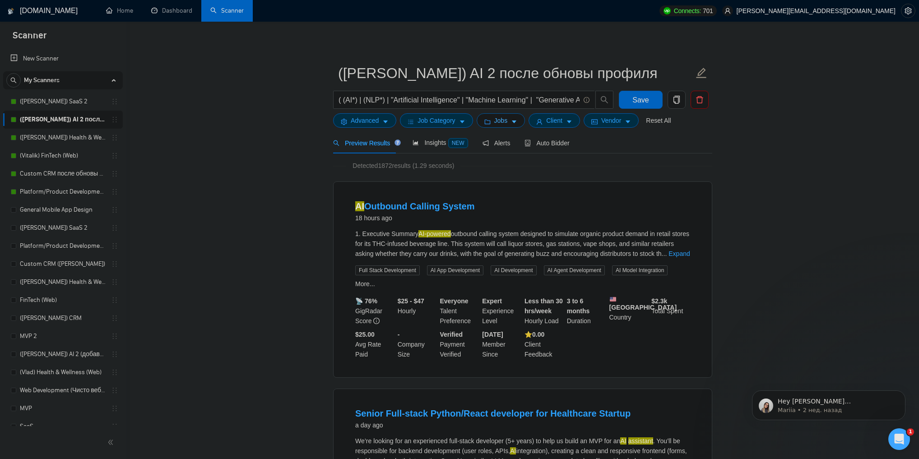
click at [496, 121] on span "Jobs" at bounding box center [501, 121] width 14 height 10
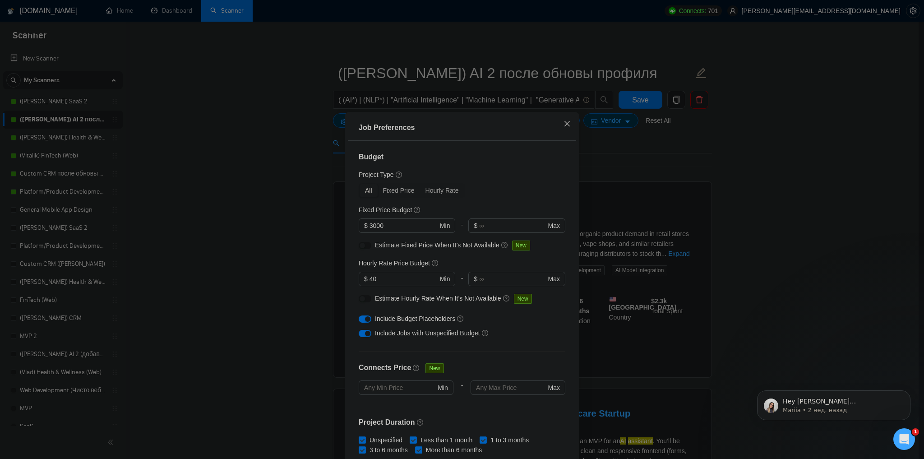
click at [565, 122] on icon "close" at bounding box center [567, 123] width 7 height 7
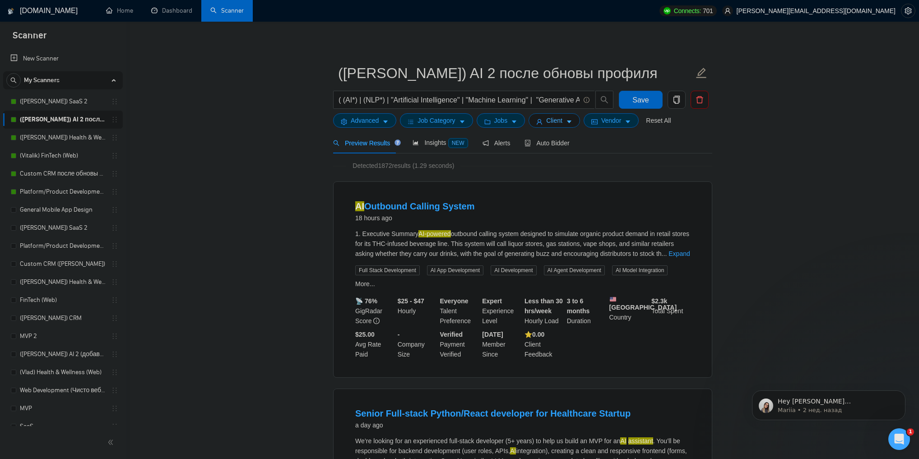
click at [566, 122] on icon "caret-down" at bounding box center [569, 122] width 6 height 6
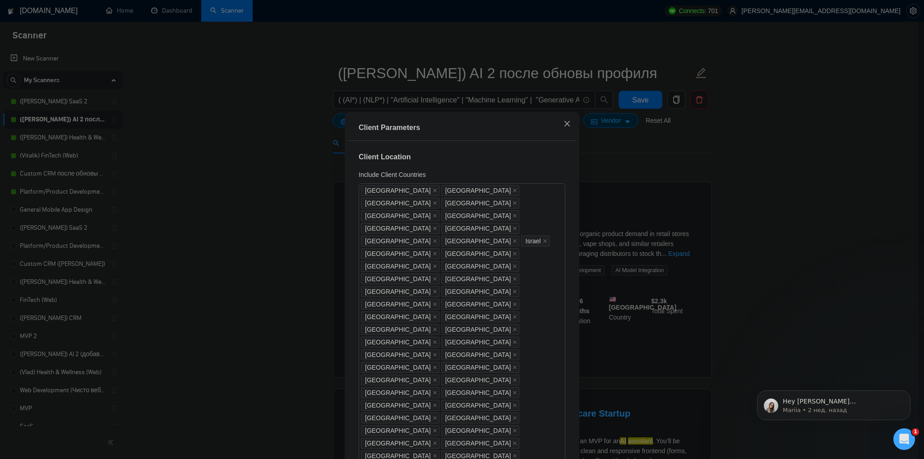
click at [558, 125] on span "Close" at bounding box center [567, 124] width 24 height 24
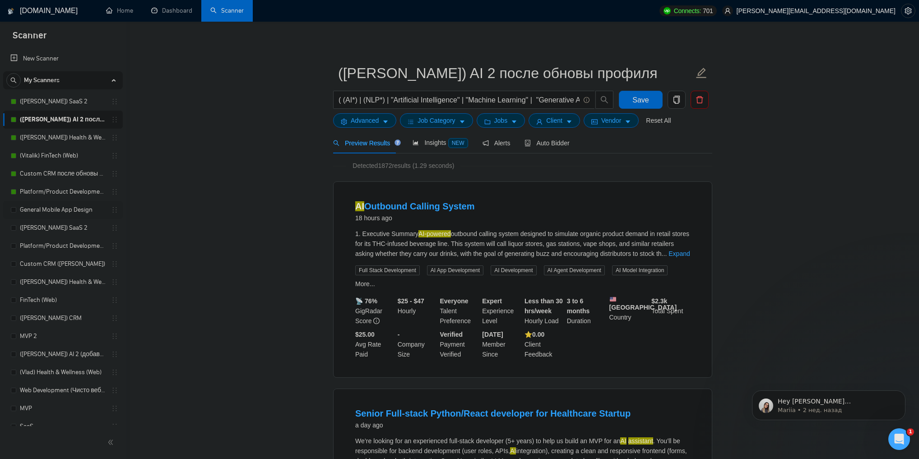
click at [59, 211] on link "General Mobile App Design" at bounding box center [63, 210] width 86 height 18
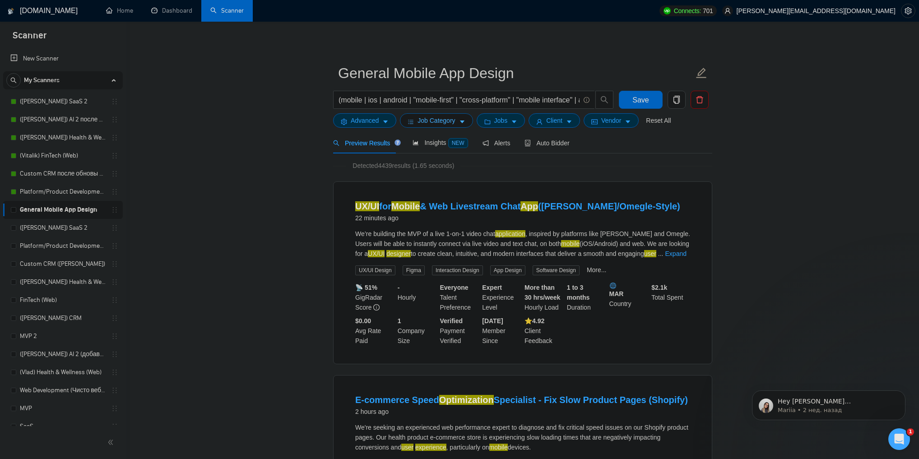
click at [455, 124] on button "Job Category" at bounding box center [436, 120] width 73 height 14
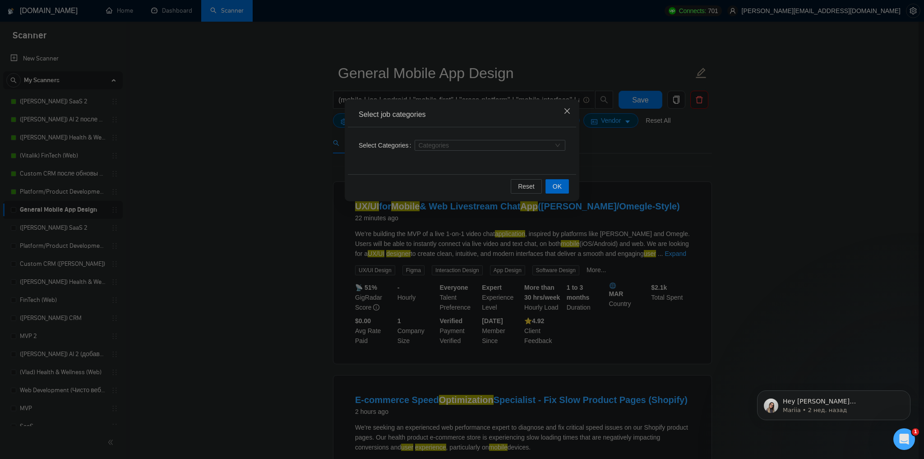
click at [572, 116] on span "Close" at bounding box center [567, 111] width 24 height 24
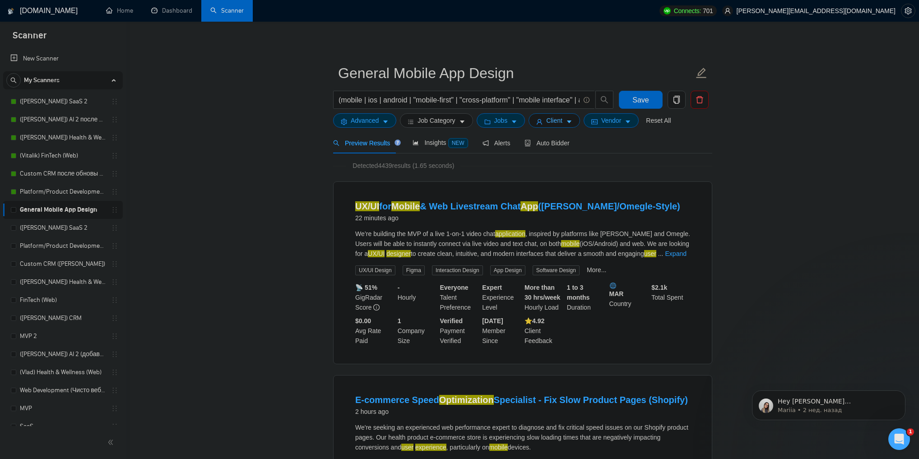
click at [561, 125] on button "Client" at bounding box center [553, 120] width 51 height 14
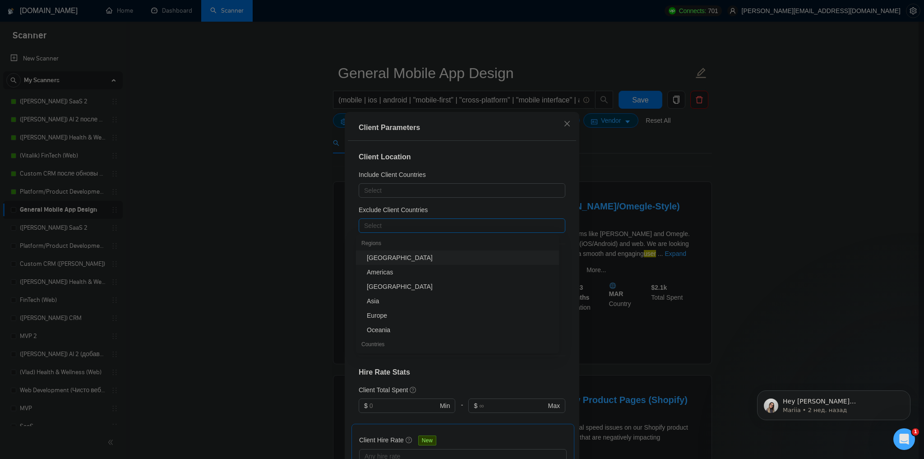
click at [440, 229] on div at bounding box center [457, 225] width 193 height 11
type input "in"
click at [384, 267] on div "[GEOGRAPHIC_DATA]" at bounding box center [460, 272] width 187 height 10
type input "pak"
click at [406, 256] on div "[GEOGRAPHIC_DATA]" at bounding box center [460, 258] width 187 height 10
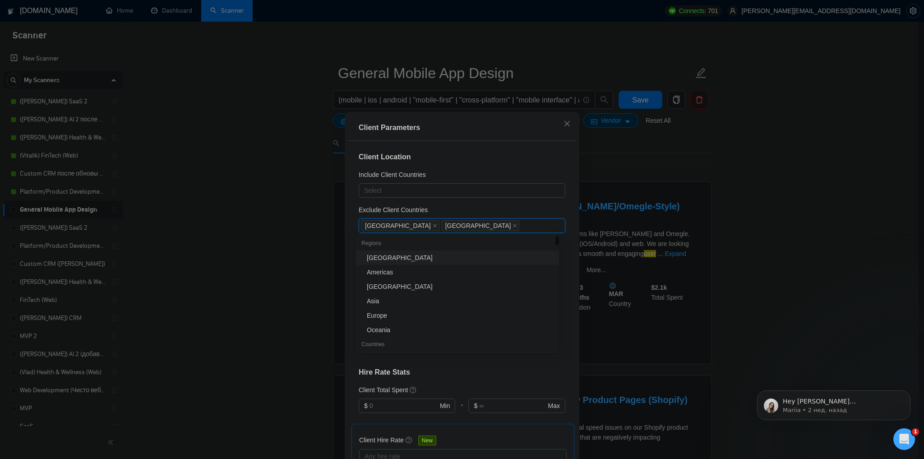
click at [449, 134] on div "Client Parameters" at bounding box center [462, 128] width 228 height 26
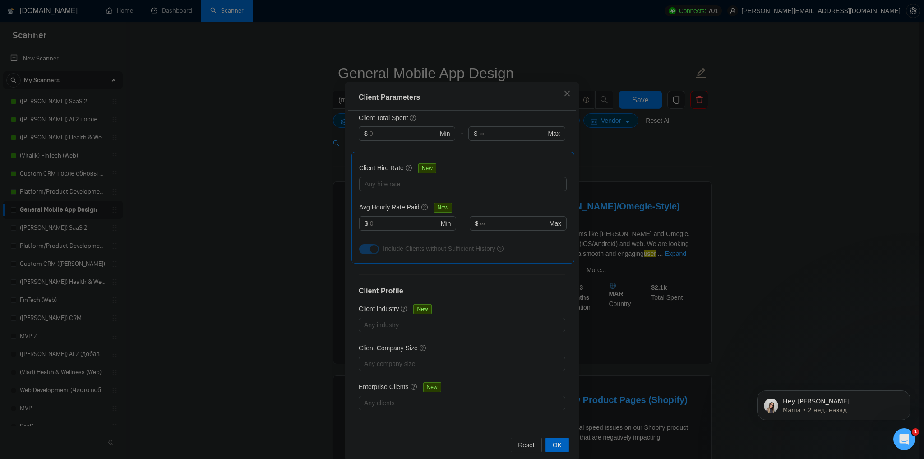
scroll to position [42, 0]
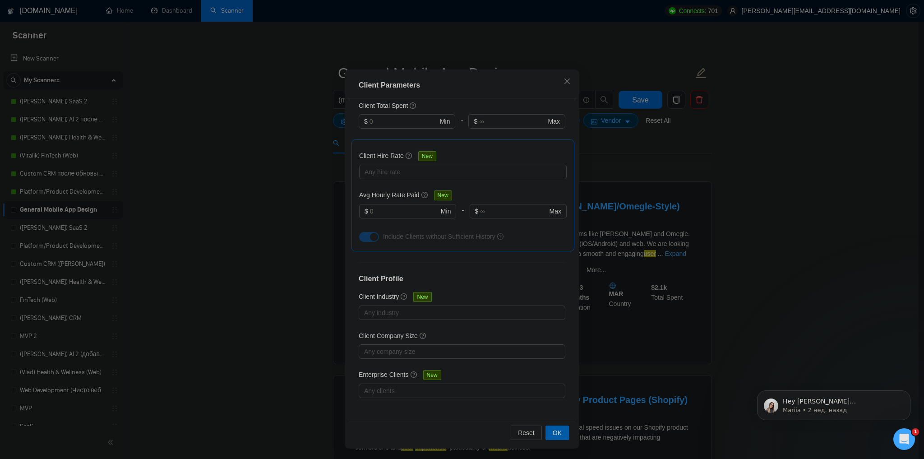
click at [557, 432] on span "OK" at bounding box center [557, 433] width 9 height 10
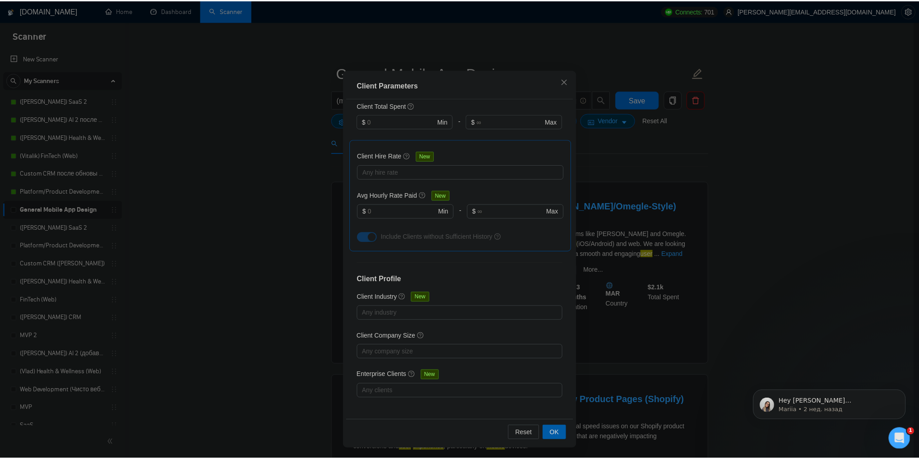
scroll to position [0, 0]
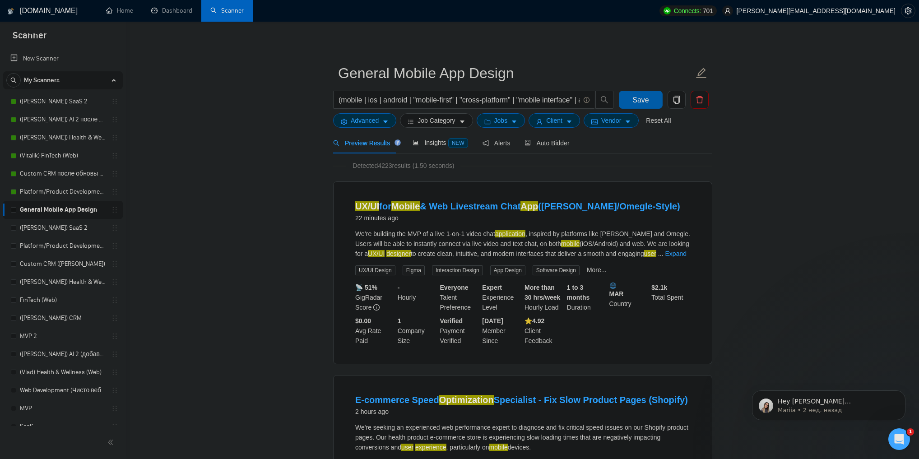
click at [642, 101] on span "Save" at bounding box center [640, 99] width 16 height 11
click at [678, 102] on icon "copy" at bounding box center [676, 100] width 6 height 8
click at [672, 149] on span "Yes" at bounding box center [671, 145] width 10 height 10
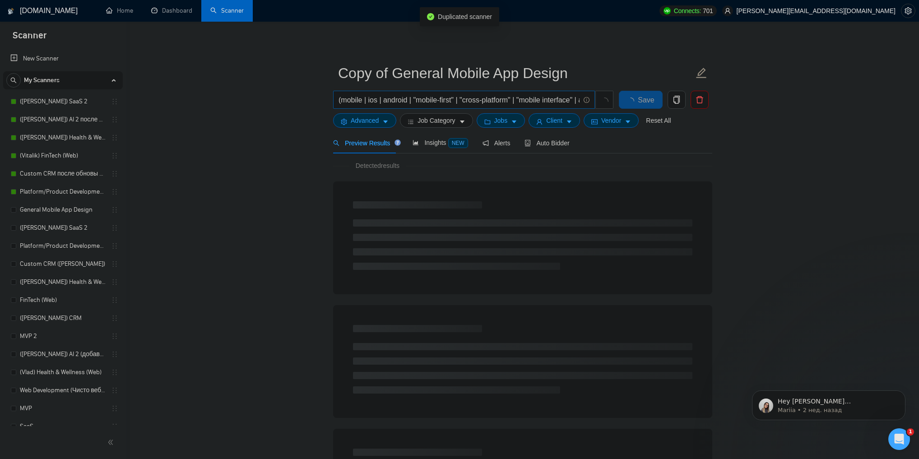
click at [387, 99] on input "(mobile | ios | android | "mobile-first" | "cross-platform" | "mobile interface…" at bounding box center [458, 99] width 241 height 11
paste input "saas | sass | "software platform" | cloud | b2b | "b2b platform" | "internal to…"
drag, startPoint x: 430, startPoint y: 99, endPoint x: 302, endPoint y: 110, distance: 128.7
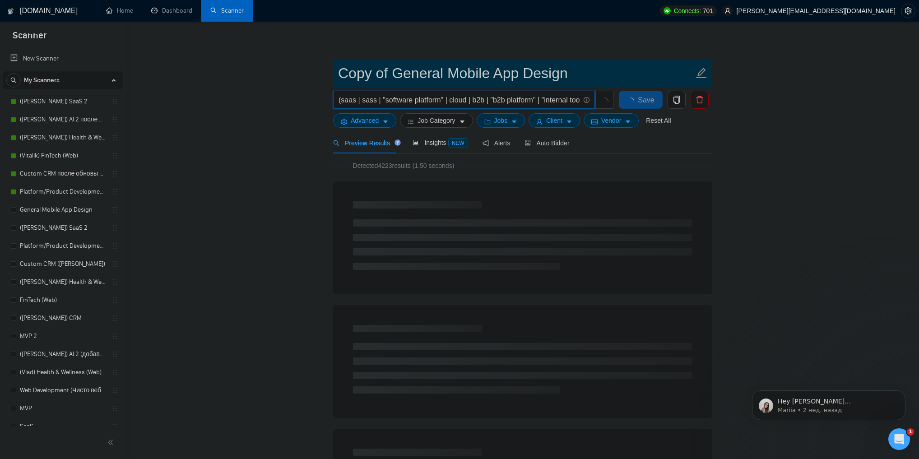
type input "(saas | sass | "software platform" | cloud | b2b | "b2b platform" | "internal t…"
click at [369, 76] on input "Copy of General Mobile App Design" at bounding box center [516, 73] width 356 height 23
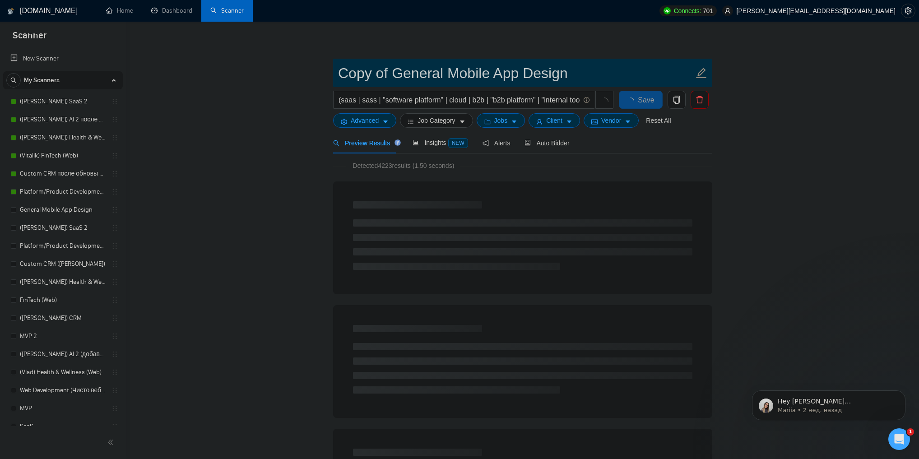
click at [369, 76] on input "Copy of General Mobile App Design" at bounding box center [516, 73] width 356 height 23
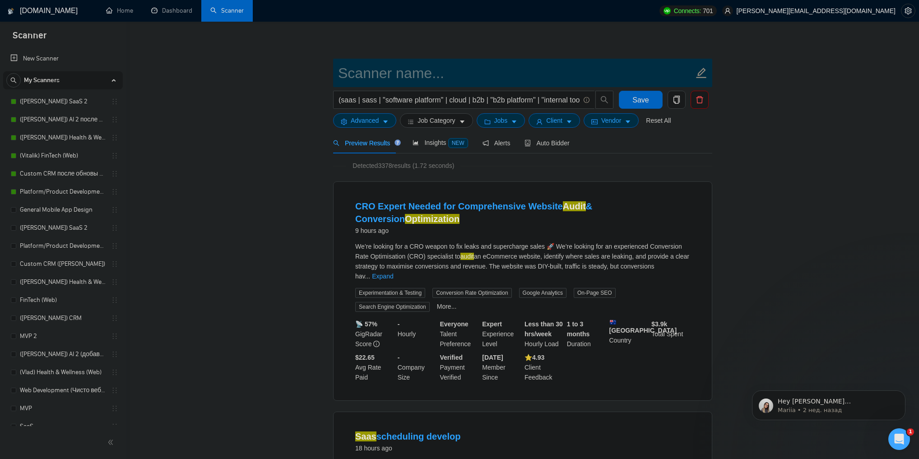
paste input "SAAS Mobile App Design"
type input "SAAS Mobile App Design"
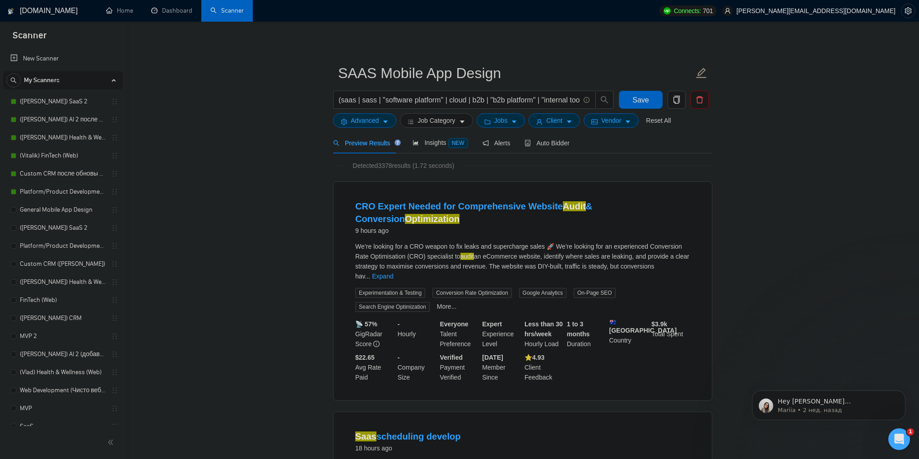
click at [649, 99] on button "Save" at bounding box center [641, 100] width 44 height 18
click at [384, 123] on icon "caret-down" at bounding box center [385, 122] width 6 height 6
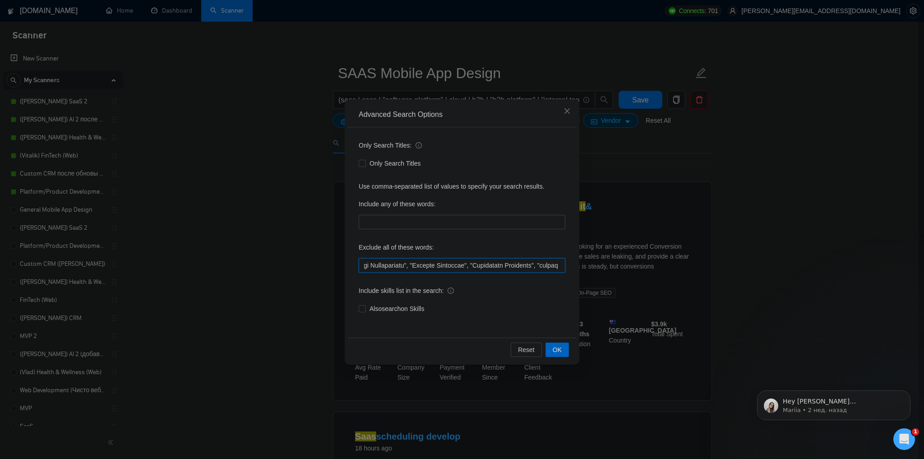
scroll to position [0, 612]
drag, startPoint x: 390, startPoint y: 267, endPoint x: 551, endPoint y: 267, distance: 160.7
click at [551, 267] on input "text" at bounding box center [462, 265] width 207 height 14
click at [518, 264] on input "text" at bounding box center [462, 265] width 207 height 14
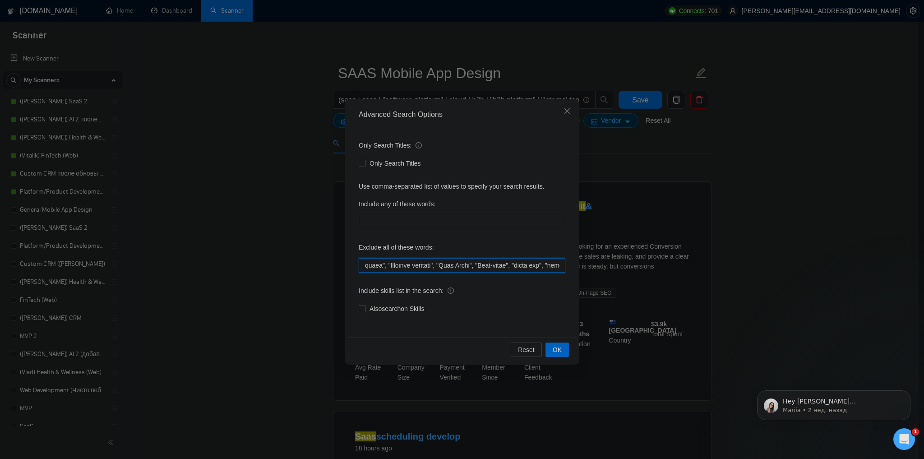
drag, startPoint x: 540, startPoint y: 260, endPoint x: 557, endPoint y: 268, distance: 19.0
click at [557, 268] on input "text" at bounding box center [462, 265] width 207 height 14
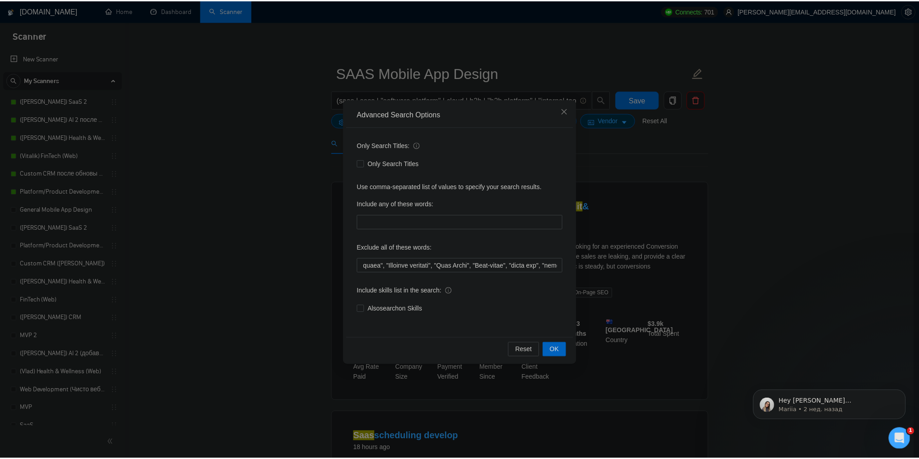
scroll to position [0, 0]
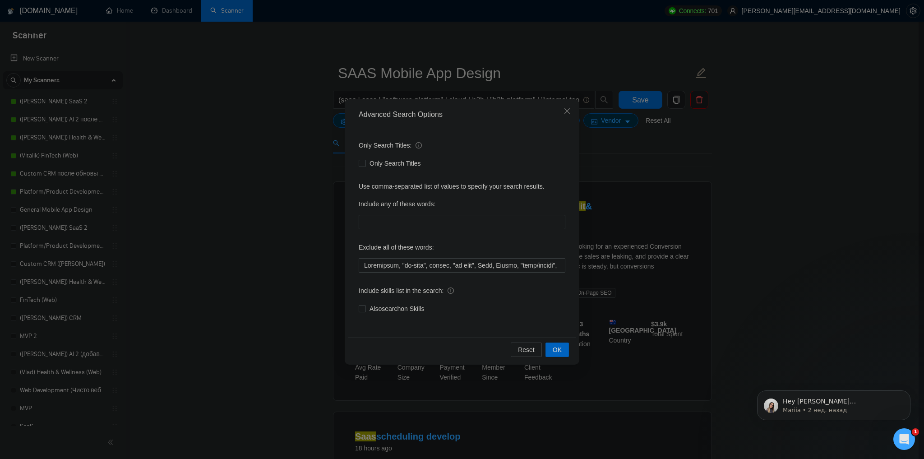
click at [530, 289] on div "Include skills list in the search:" at bounding box center [462, 292] width 207 height 18
click at [558, 348] on span "OK" at bounding box center [557, 350] width 9 height 10
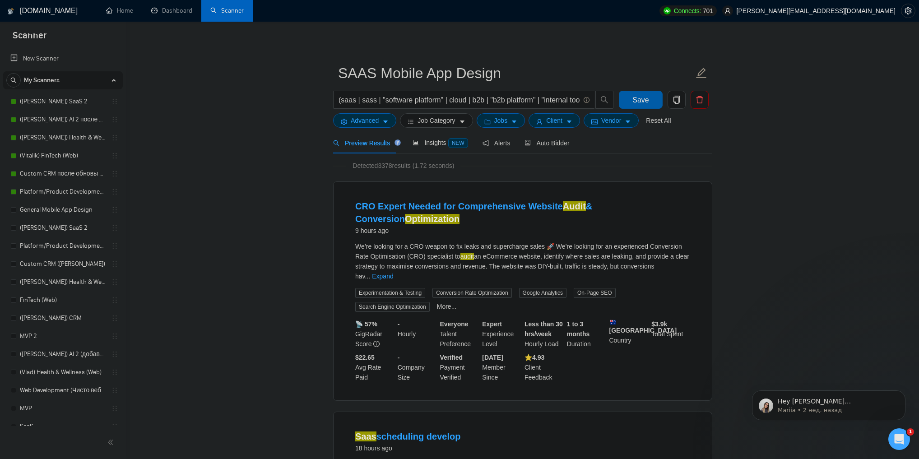
click at [644, 99] on span "Save" at bounding box center [640, 99] width 16 height 11
click at [634, 99] on span "Save" at bounding box center [640, 99] width 16 height 11
click at [677, 101] on icon "copy" at bounding box center [676, 100] width 8 height 8
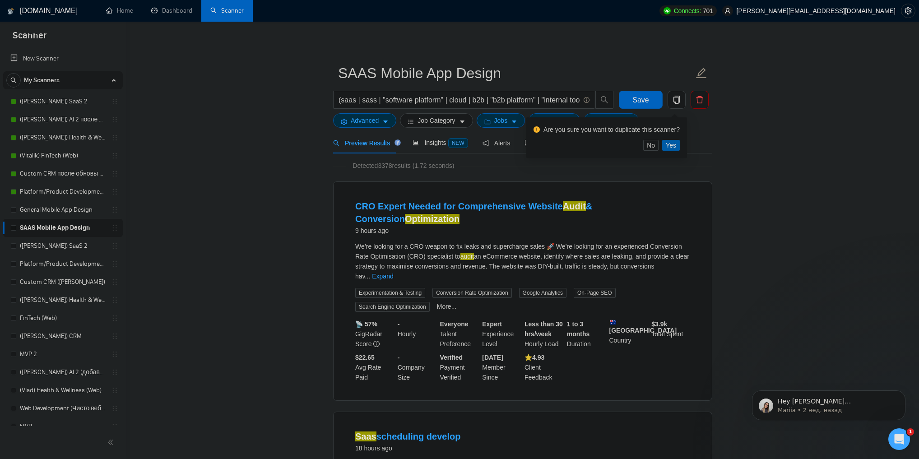
click at [668, 144] on span "Yes" at bounding box center [671, 145] width 10 height 10
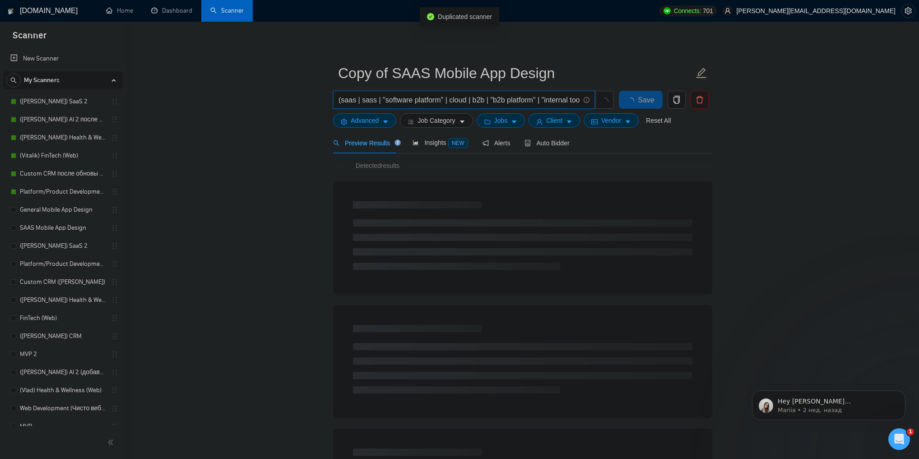
click at [406, 99] on input "(saas | sass | "software platform" | cloud | b2b | "b2b platform" | "internal t…" at bounding box center [458, 99] width 241 height 11
paste input "(startup | "start-up" | "early stage" | "seed stage" | "series a" | founder | "…"
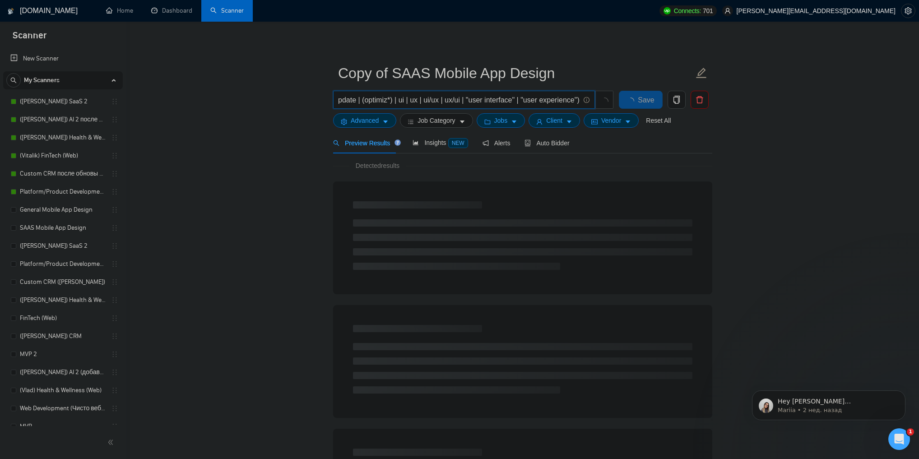
type input "(startup | "start-up" | "early stage" | "seed stage" | "series a" | founder | "…"
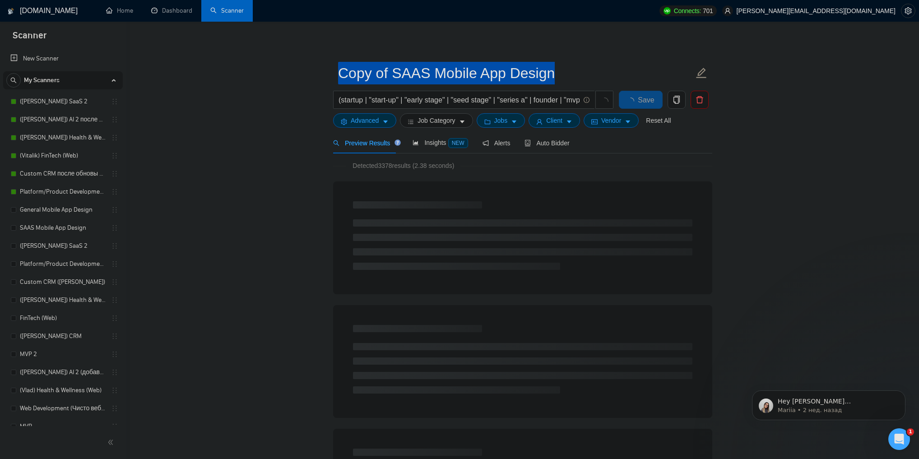
drag, startPoint x: 457, startPoint y: 92, endPoint x: 274, endPoint y: 97, distance: 182.4
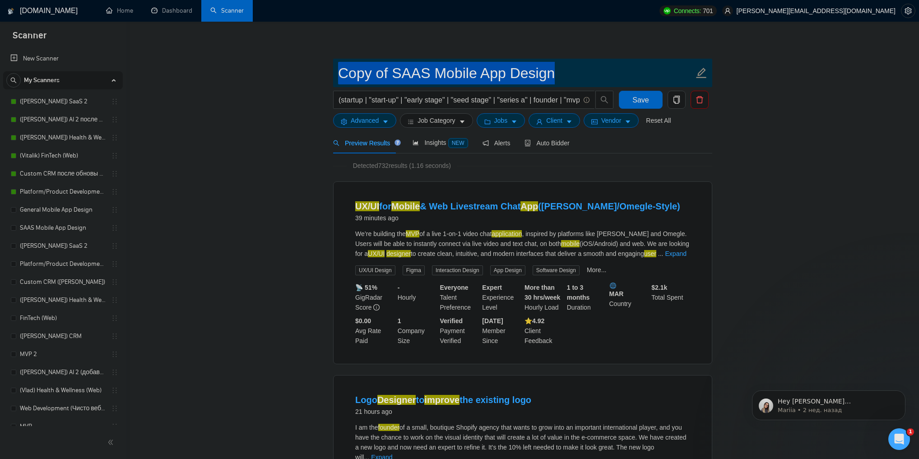
click at [431, 73] on input "Copy of SAAS Mobile App Design" at bounding box center [516, 73] width 356 height 23
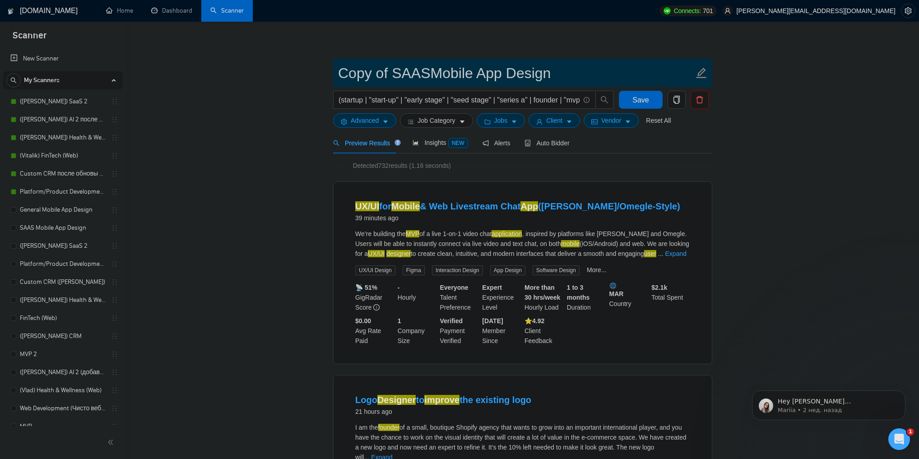
click at [431, 73] on input "Copy of SAASMobile App Design" at bounding box center [516, 73] width 356 height 23
type input "Copy of App Design"
click at [425, 69] on input "Copy of App Design" at bounding box center [516, 73] width 356 height 23
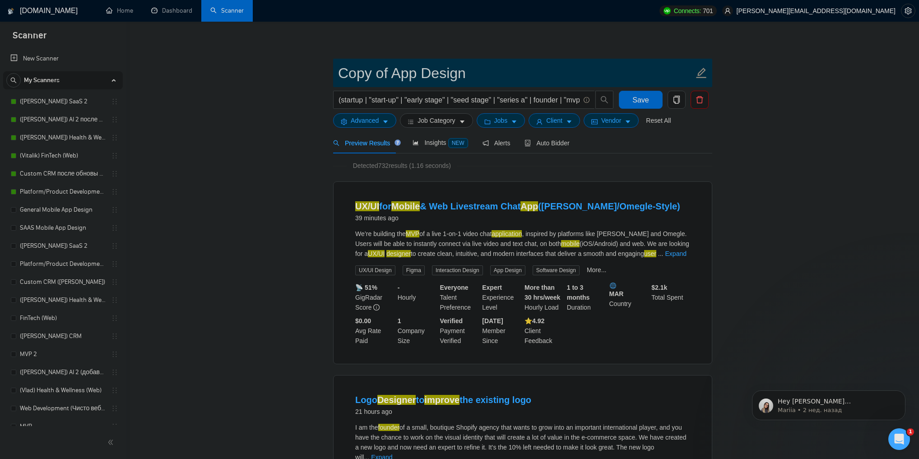
click at [425, 69] on input "Copy of App Design" at bounding box center [516, 73] width 356 height 23
paste input "Startup Mobile App Design"
type input "Startup Mobile App Design"
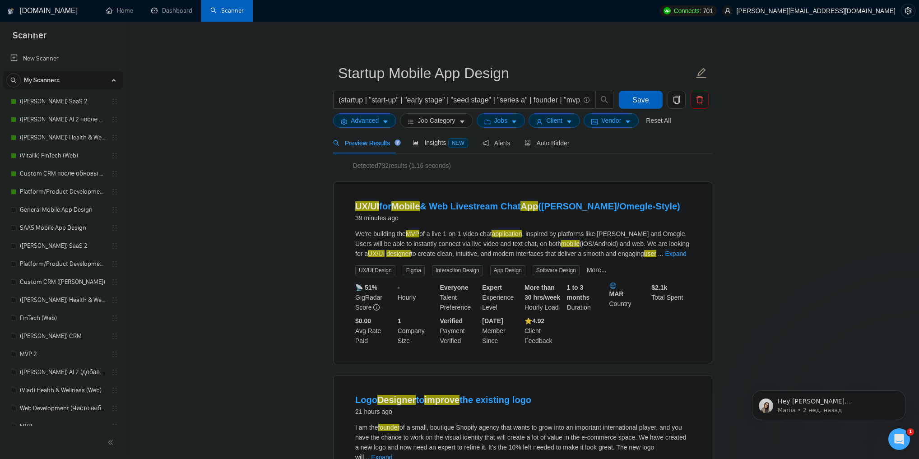
click at [635, 102] on span "Save" at bounding box center [640, 99] width 16 height 11
click at [380, 122] on button "Advanced" at bounding box center [364, 120] width 63 height 14
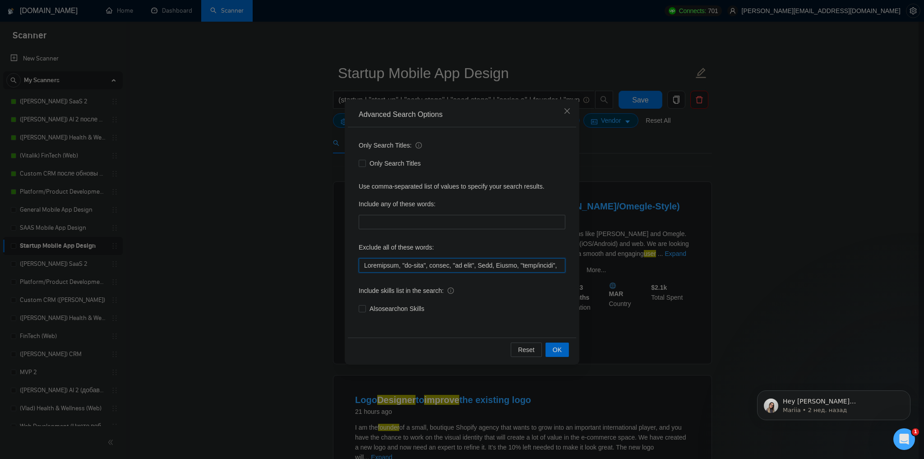
click at [390, 267] on input "text" at bounding box center [462, 265] width 207 height 14
click at [446, 260] on input "text" at bounding box center [462, 265] width 207 height 14
click at [450, 266] on input "text" at bounding box center [462, 265] width 207 height 14
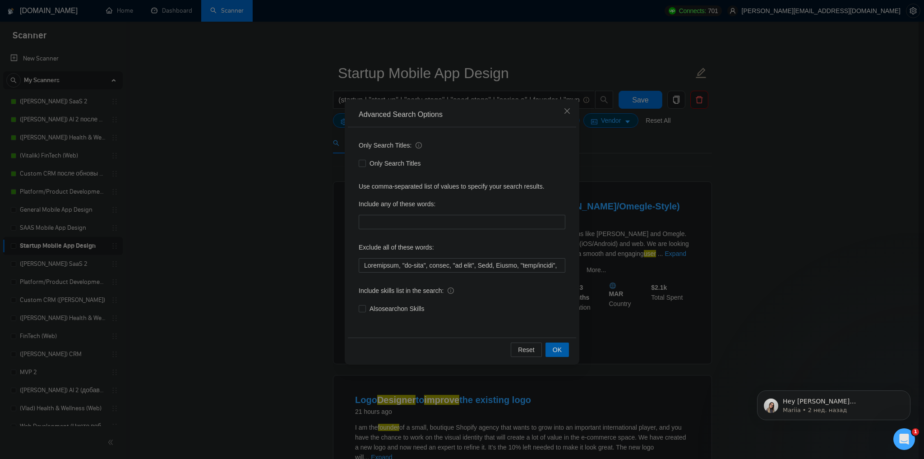
click at [555, 347] on span "OK" at bounding box center [557, 350] width 9 height 10
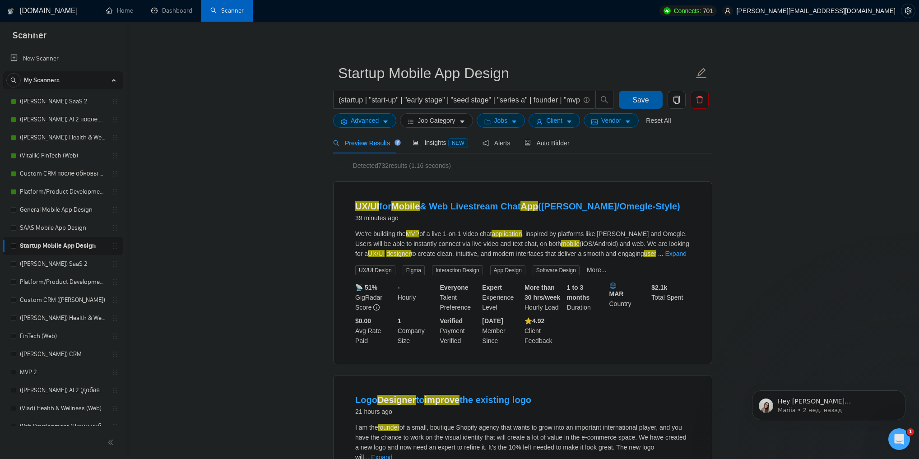
click at [644, 100] on span "Save" at bounding box center [640, 99] width 16 height 11
